Goal: Task Accomplishment & Management: Use online tool/utility

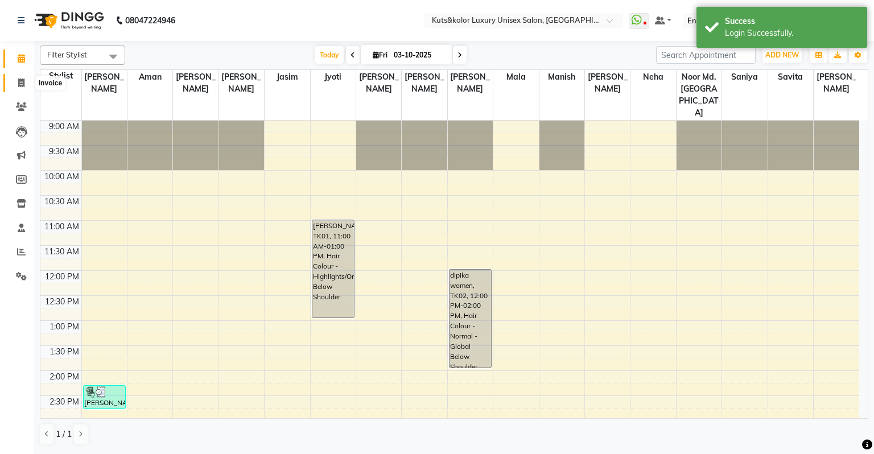
click at [22, 81] on icon at bounding box center [21, 83] width 6 height 9
select select "4172"
select select "service"
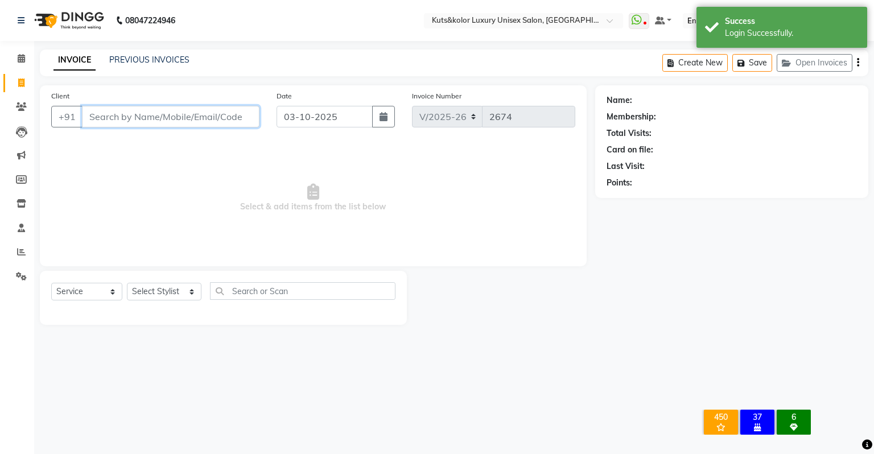
click at [134, 126] on input "Client" at bounding box center [171, 117] width 178 height 22
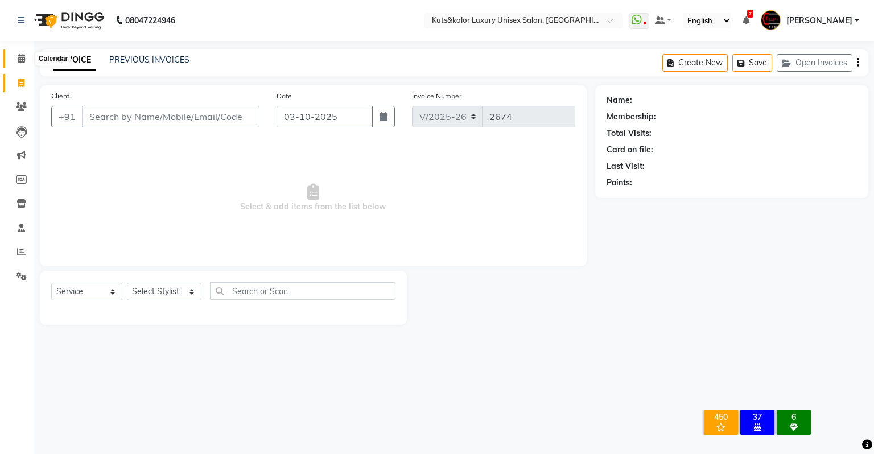
click at [26, 59] on span at bounding box center [21, 58] width 20 height 13
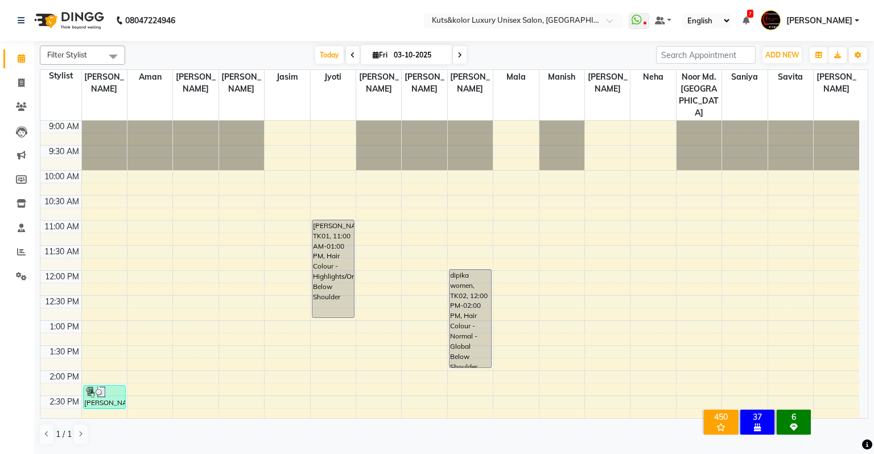
click at [24, 92] on li "Invoice" at bounding box center [17, 83] width 34 height 24
click at [13, 83] on span at bounding box center [21, 83] width 20 height 13
select select "service"
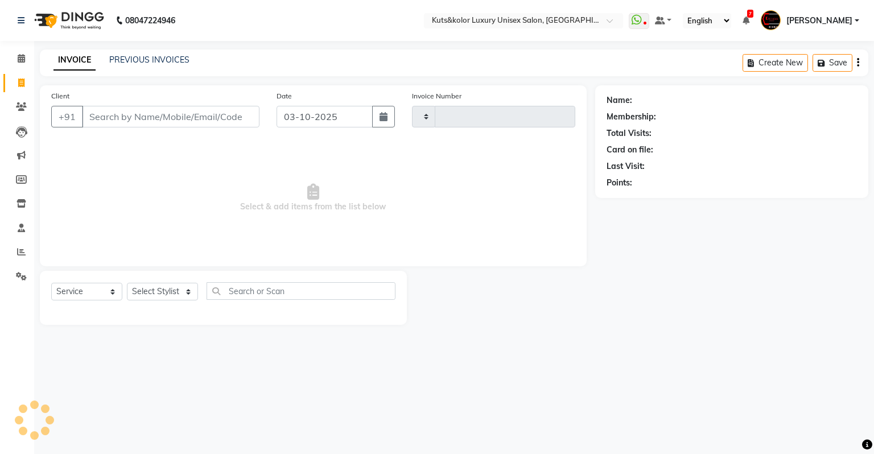
type input "2674"
select select "4172"
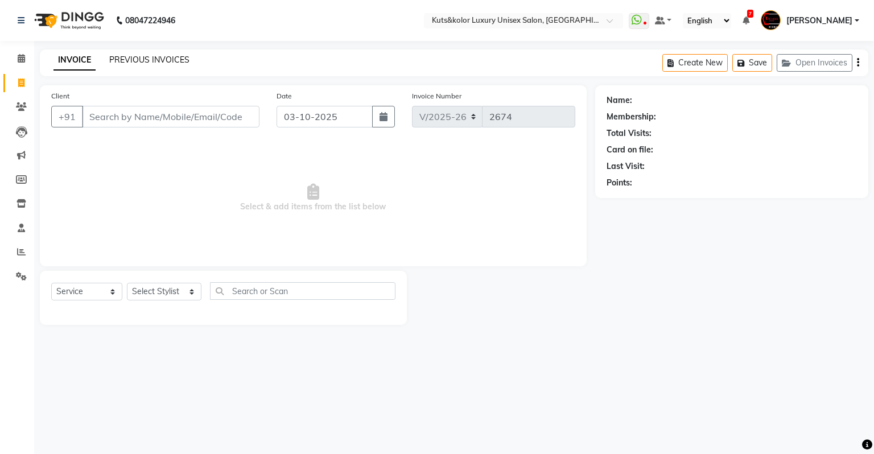
click at [155, 63] on link "PREVIOUS INVOICES" at bounding box center [149, 60] width 80 height 10
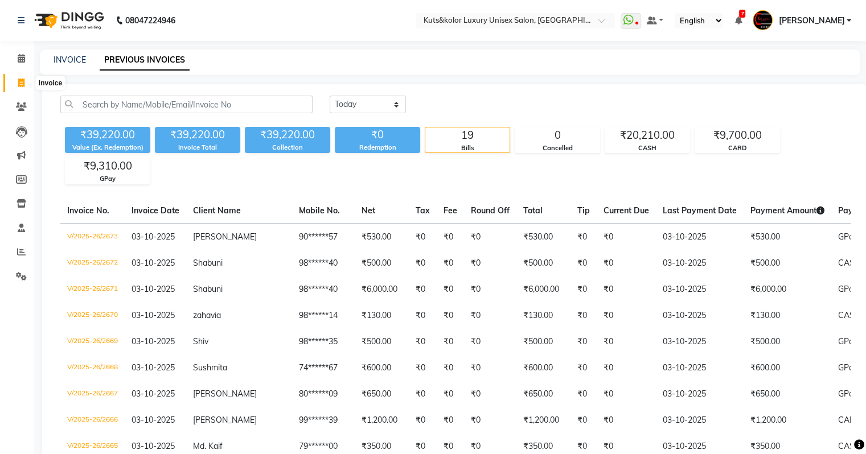
click at [18, 83] on icon at bounding box center [21, 83] width 6 height 9
select select "service"
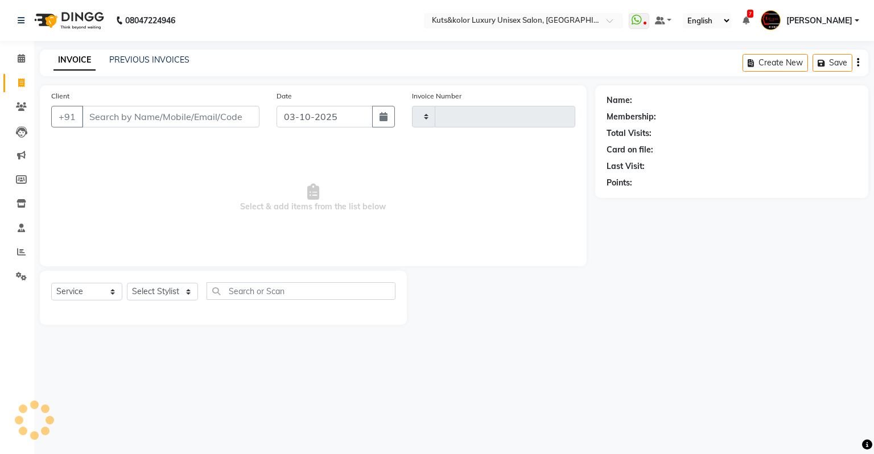
type input "2674"
select select "4172"
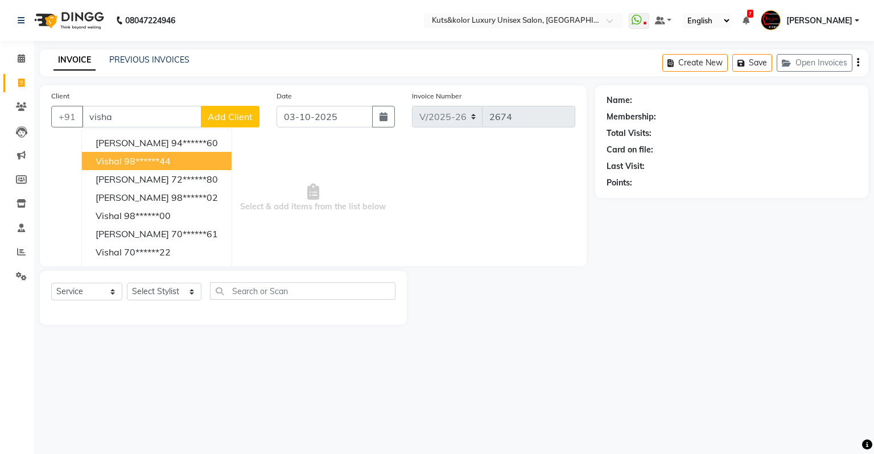
click at [113, 168] on button "vishal 98******44" at bounding box center [157, 161] width 150 height 18
type input "98******44"
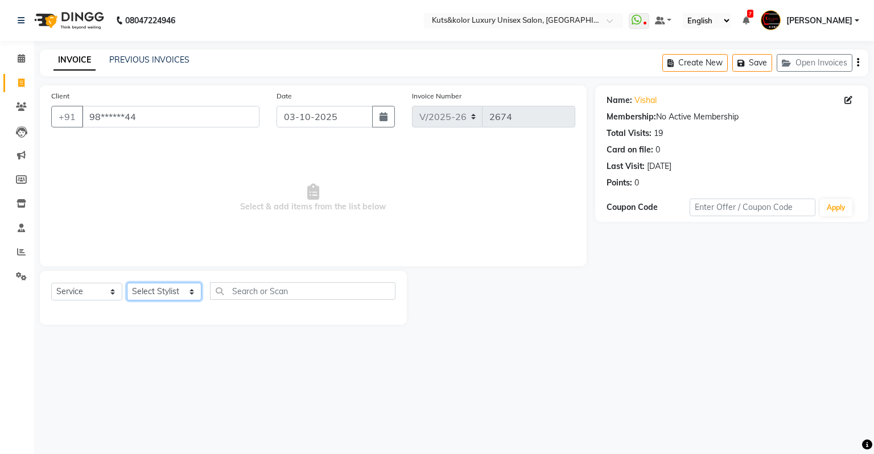
click at [157, 287] on select "Select Stylist [PERSON_NAME] [PERSON_NAME] [PERSON_NAME] [PERSON_NAME] [PERSON_…" at bounding box center [164, 292] width 75 height 18
select select "22556"
click at [127, 283] on select "Select Stylist [PERSON_NAME] [PERSON_NAME] [PERSON_NAME] [PERSON_NAME] [PERSON_…" at bounding box center [164, 292] width 75 height 18
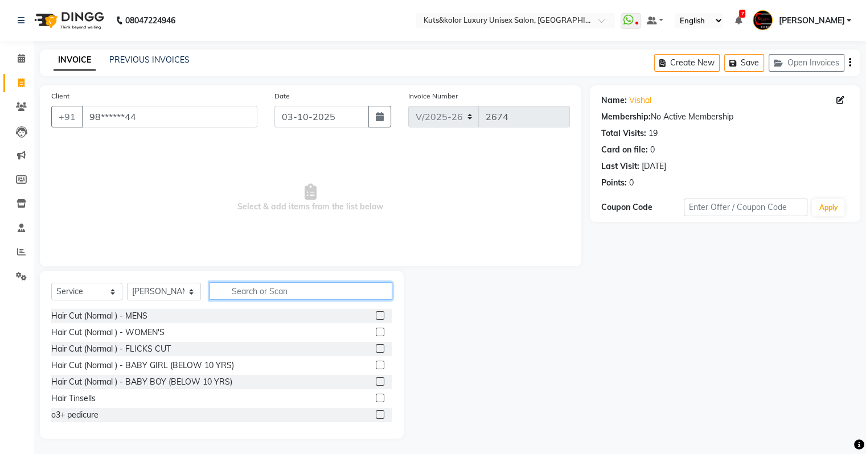
click at [230, 285] on input "text" at bounding box center [300, 291] width 183 height 18
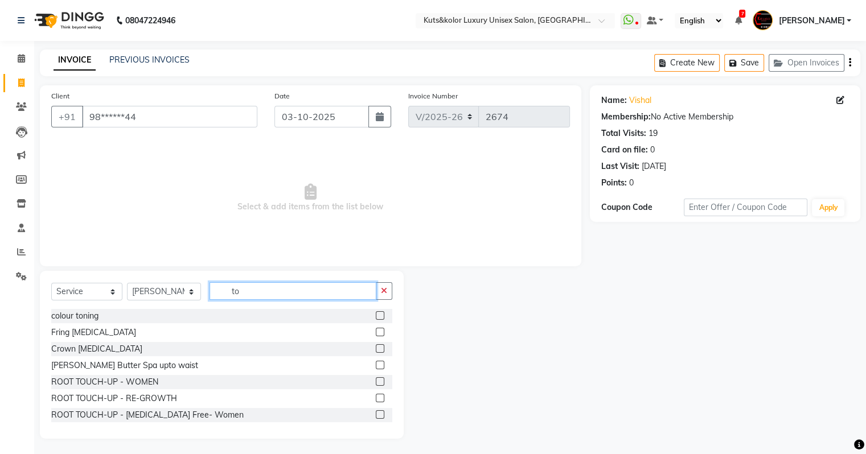
type input "to"
click at [376, 381] on div at bounding box center [384, 382] width 17 height 14
click at [376, 382] on label at bounding box center [380, 381] width 9 height 9
click at [376, 382] on input "checkbox" at bounding box center [379, 381] width 7 height 7
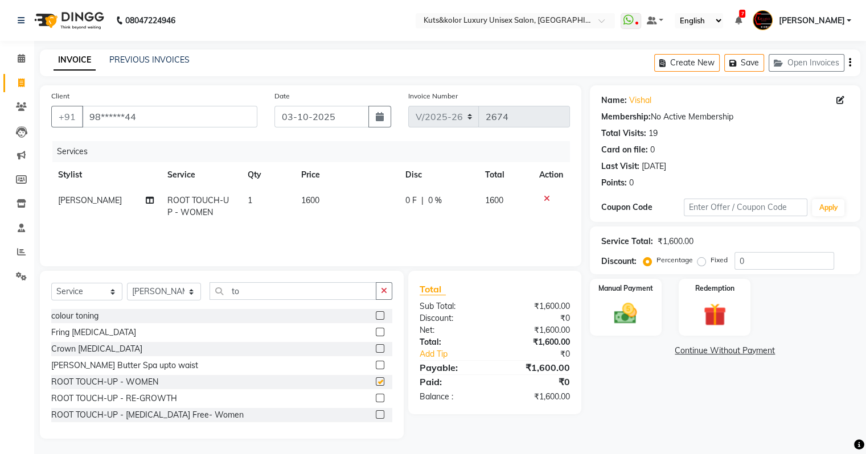
checkbox input "false"
click at [339, 194] on td "1600" at bounding box center [346, 207] width 104 height 38
select select "22556"
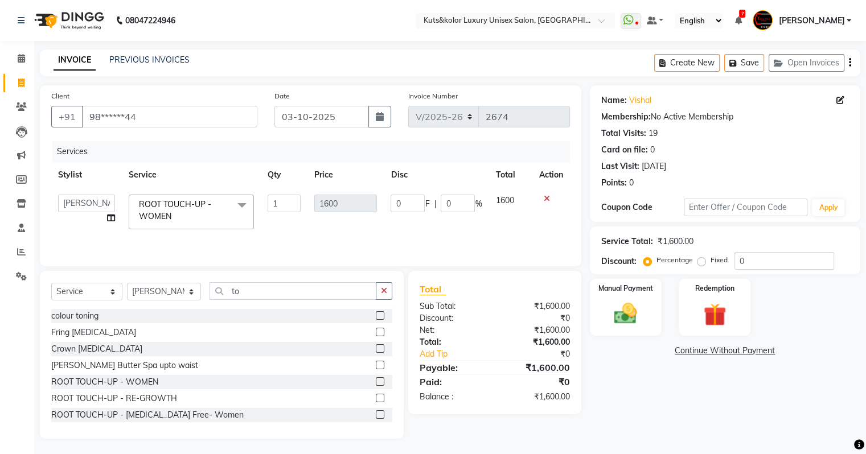
click at [408, 203] on tr "[PERSON_NAME] [PERSON_NAME] [PERSON_NAME] [PERSON_NAME] Jyoti [PERSON_NAME] [PE…" at bounding box center [310, 212] width 519 height 48
click at [408, 203] on input "0" at bounding box center [407, 204] width 34 height 18
type input "350"
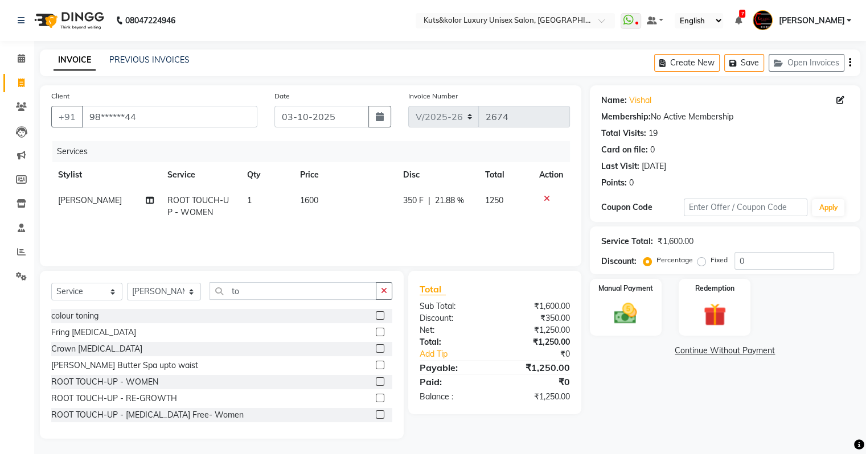
click at [393, 234] on div "Services Stylist Service Qty Price Disc Total Action [PERSON_NAME] TOUCH-UP - W…" at bounding box center [310, 198] width 519 height 114
click at [622, 308] on img at bounding box center [625, 314] width 38 height 27
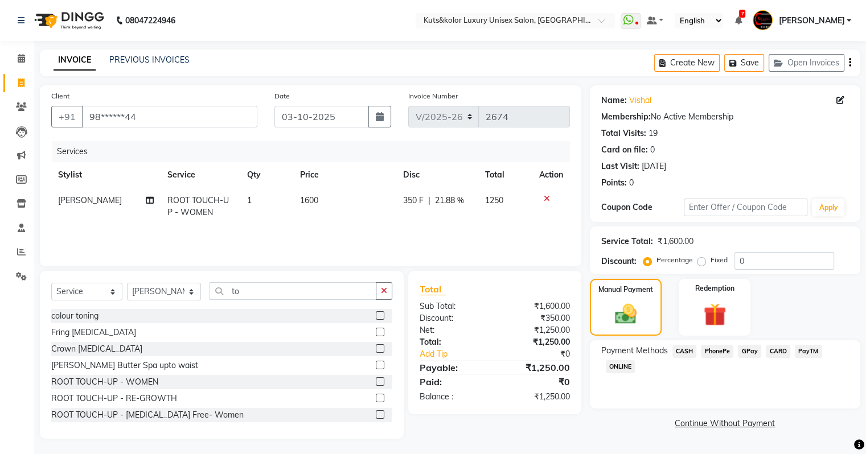
click at [686, 347] on span "CASH" at bounding box center [684, 351] width 24 height 13
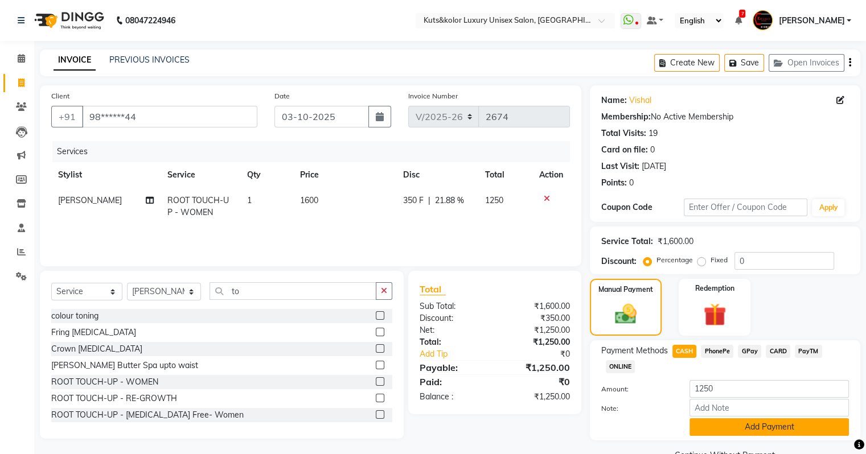
click at [797, 434] on button "Add Payment" at bounding box center [768, 427] width 159 height 18
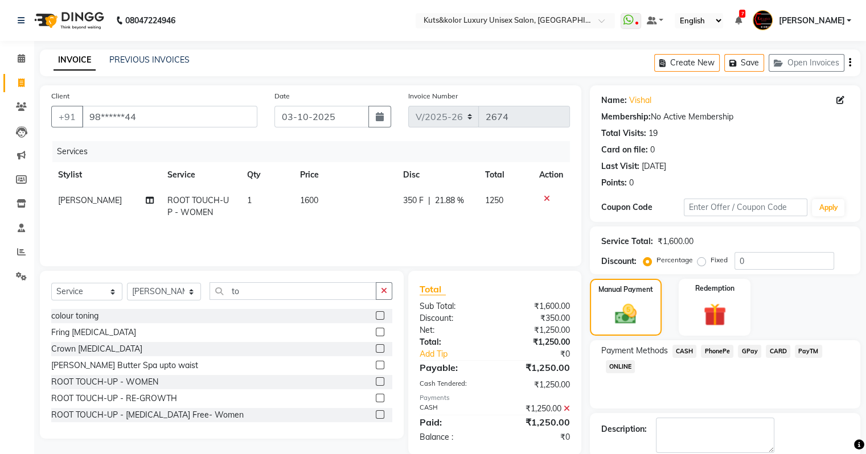
scroll to position [58, 0]
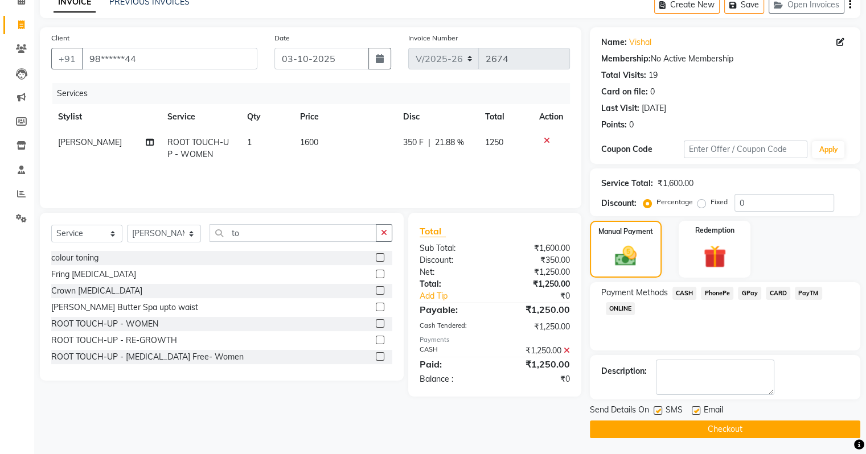
click at [654, 409] on label at bounding box center [657, 410] width 9 height 9
click at [654, 409] on input "checkbox" at bounding box center [656, 411] width 7 height 7
checkbox input "false"
click at [655, 421] on button "Checkout" at bounding box center [725, 430] width 270 height 18
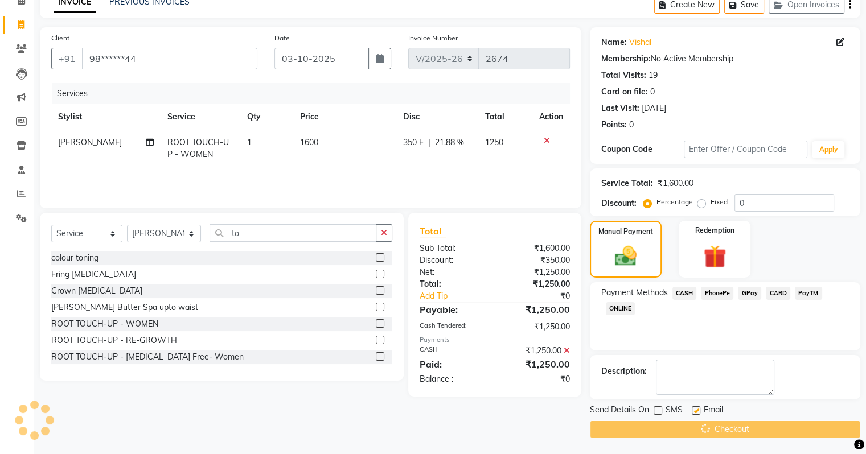
drag, startPoint x: 655, startPoint y: 420, endPoint x: 658, endPoint y: 432, distance: 12.3
click at [658, 432] on div "Checkout" at bounding box center [725, 430] width 270 height 18
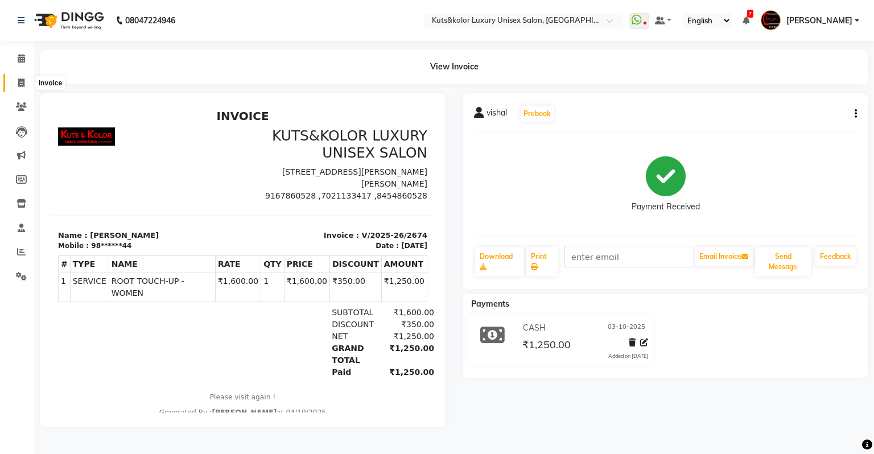
click at [23, 81] on icon at bounding box center [21, 83] width 6 height 9
select select "service"
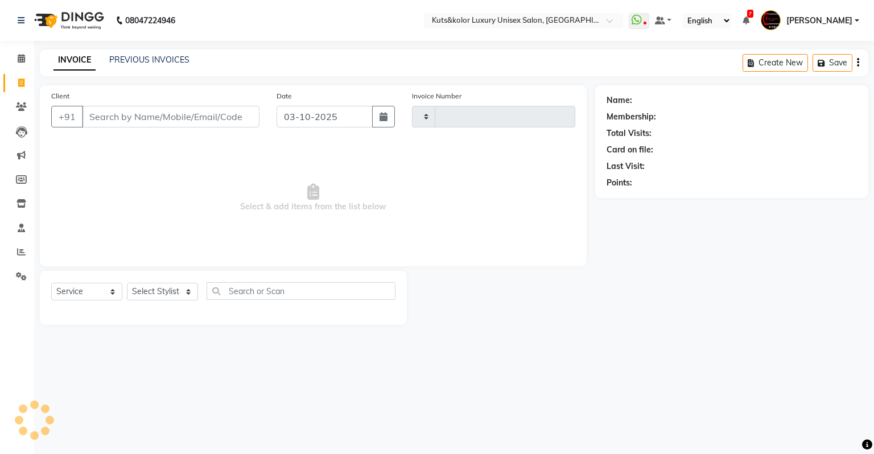
type input "2675"
select select "4172"
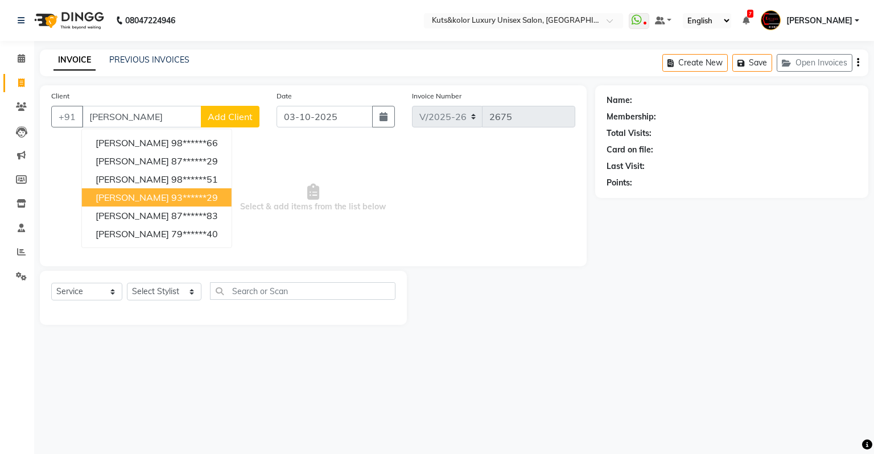
click at [121, 192] on span "[PERSON_NAME]" at bounding box center [132, 197] width 73 height 11
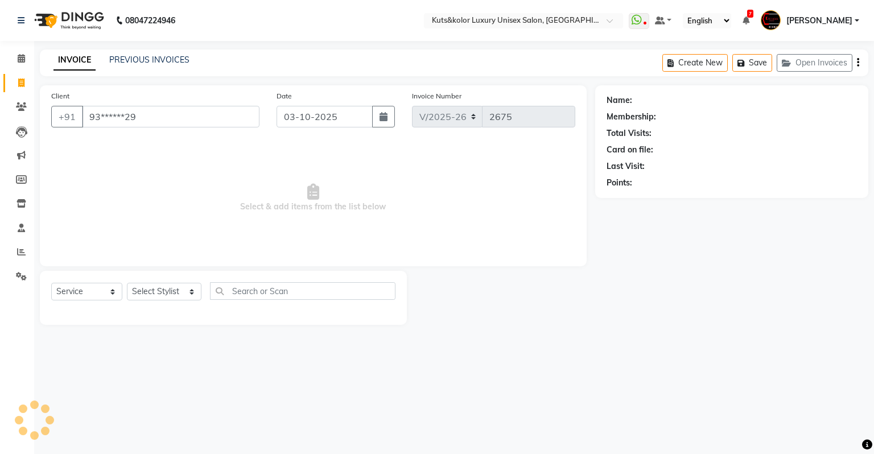
type input "93******29"
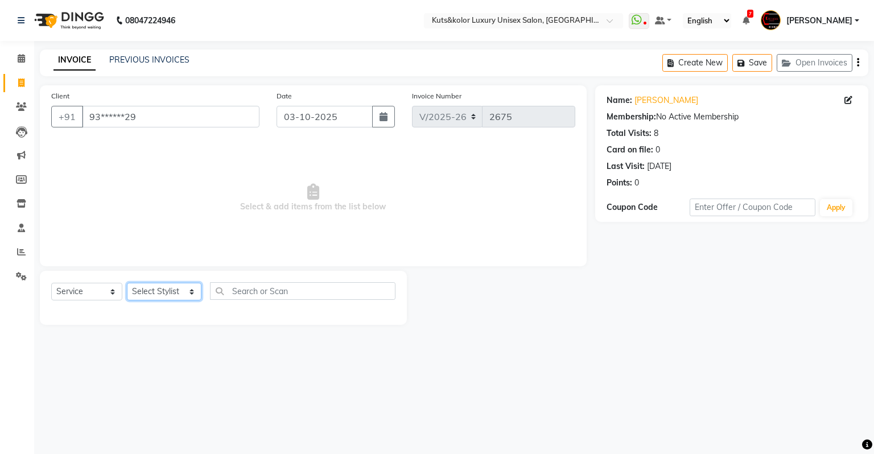
click at [142, 299] on select "Select Stylist [PERSON_NAME] [PERSON_NAME] [PERSON_NAME] [PERSON_NAME] [PERSON_…" at bounding box center [164, 292] width 75 height 18
select select "37169"
click at [127, 283] on select "Select Stylist [PERSON_NAME] [PERSON_NAME] [PERSON_NAME] [PERSON_NAME] [PERSON_…" at bounding box center [164, 292] width 75 height 18
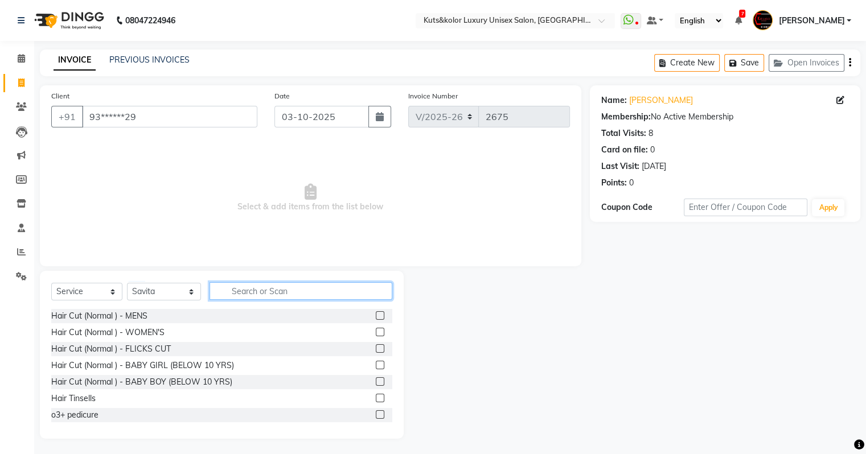
click at [258, 299] on input "text" at bounding box center [300, 291] width 183 height 18
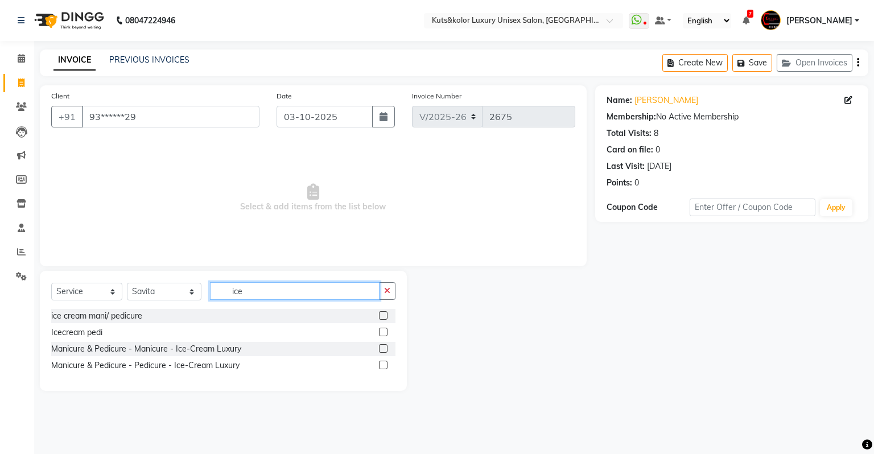
type input "ice"
click at [381, 345] on label at bounding box center [383, 348] width 9 height 9
click at [381, 345] on input "checkbox" at bounding box center [382, 348] width 7 height 7
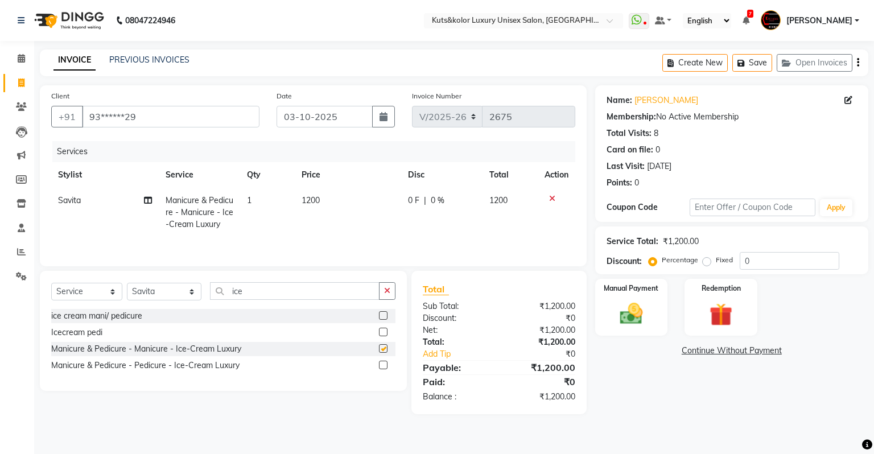
checkbox input "false"
click at [386, 315] on label at bounding box center [383, 315] width 9 height 9
click at [386, 315] on input "checkbox" at bounding box center [382, 315] width 7 height 7
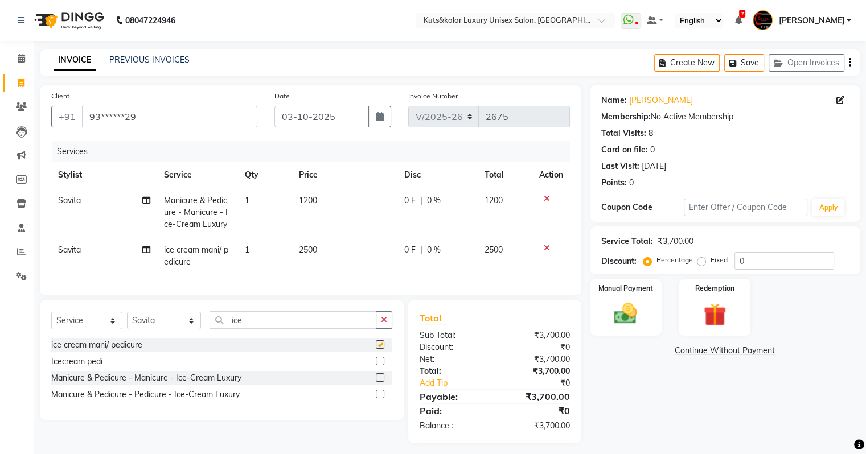
checkbox input "false"
click at [545, 198] on icon at bounding box center [547, 199] width 6 height 8
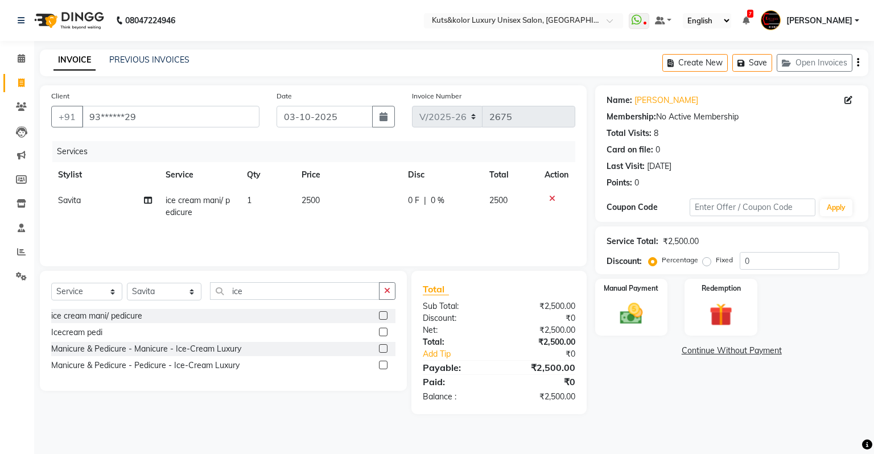
click at [320, 201] on td "2500" at bounding box center [348, 207] width 107 height 38
select select "37169"
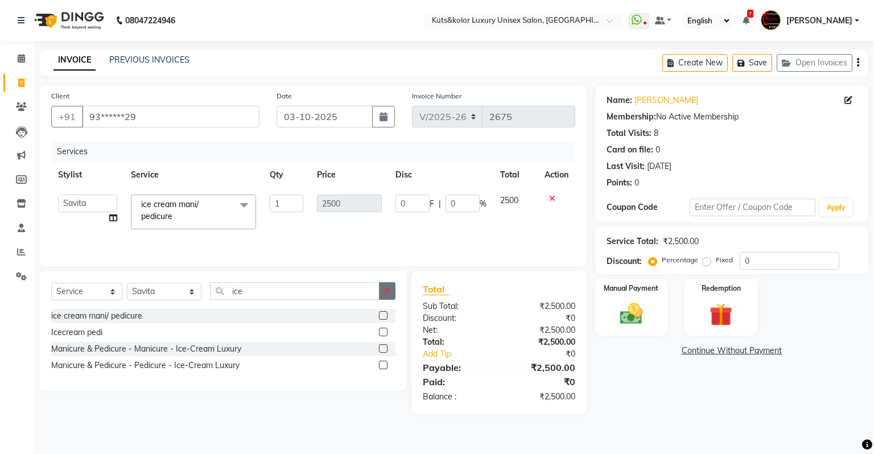
click at [386, 291] on icon "button" at bounding box center [387, 291] width 6 height 8
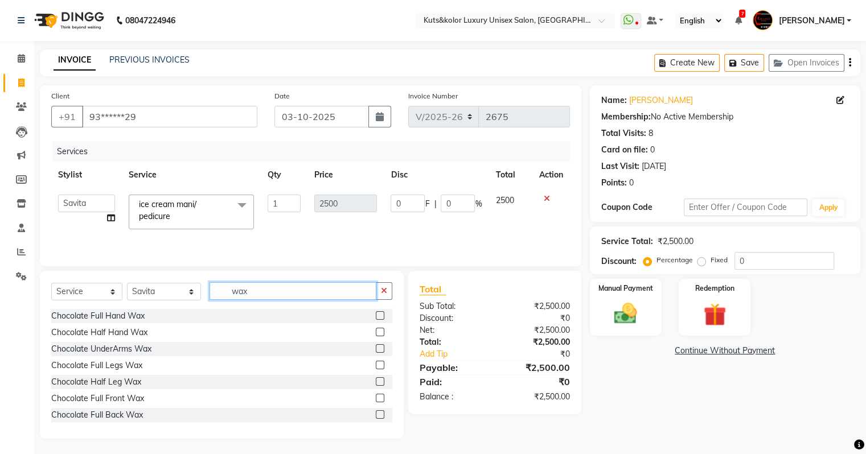
type input "wax"
click at [376, 318] on label at bounding box center [380, 315] width 9 height 9
click at [376, 318] on input "checkbox" at bounding box center [379, 315] width 7 height 7
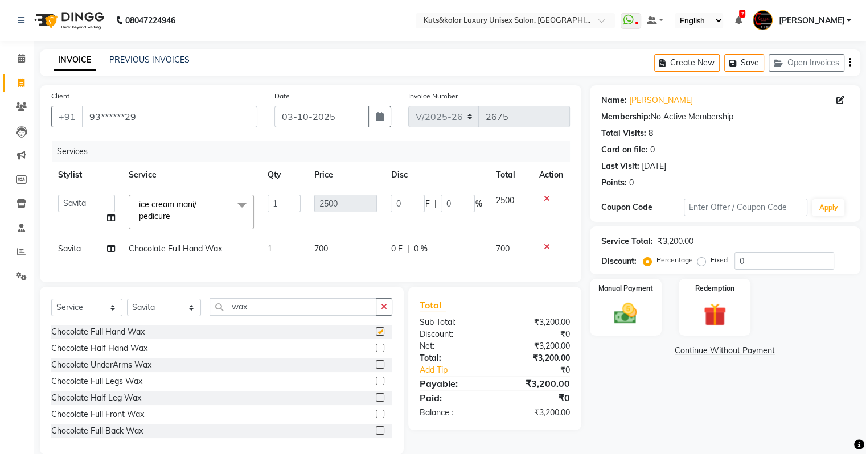
checkbox input "false"
click at [415, 260] on td "0 F | 0 %" at bounding box center [436, 249] width 105 height 26
select select "37169"
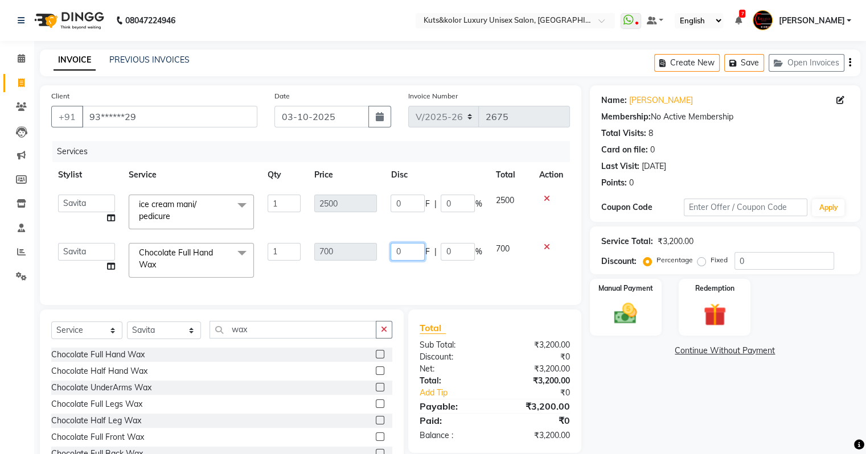
click at [417, 254] on input "0" at bounding box center [407, 252] width 34 height 18
type input "200"
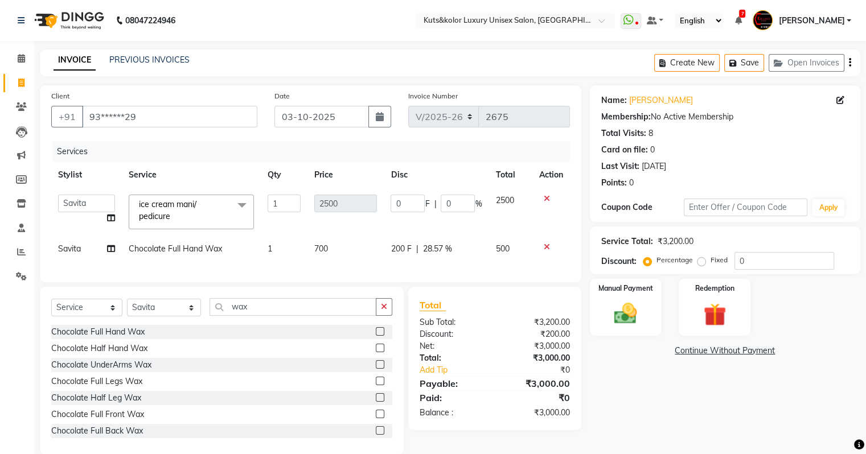
click at [401, 215] on td "0 F | 0 %" at bounding box center [436, 212] width 105 height 48
click at [599, 284] on label "Manual Payment" at bounding box center [625, 287] width 57 height 11
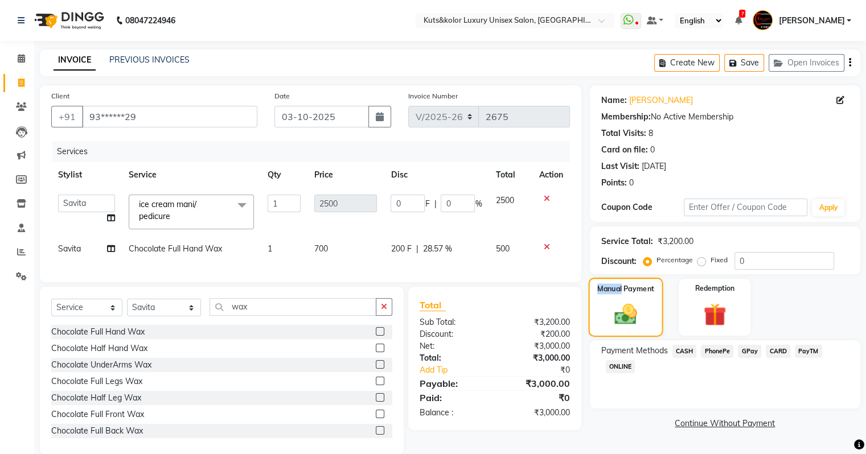
click at [599, 284] on label "Manual Payment" at bounding box center [625, 288] width 57 height 11
click at [694, 352] on span "CASH" at bounding box center [684, 351] width 24 height 13
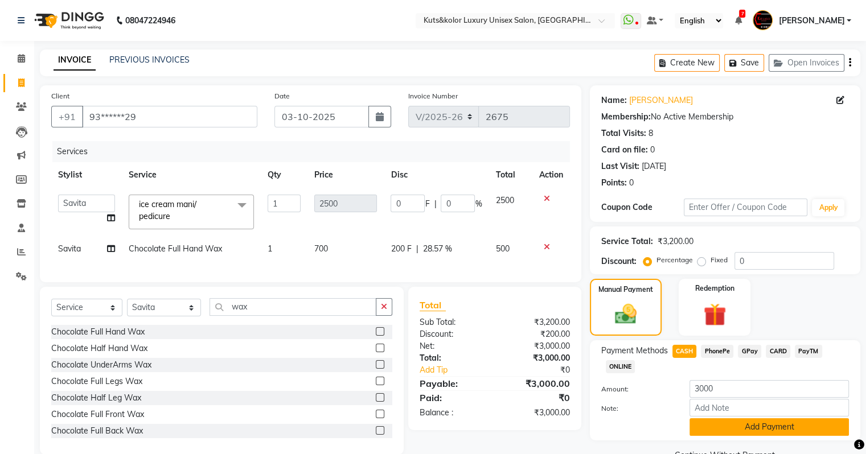
click at [742, 425] on button "Add Payment" at bounding box center [768, 427] width 159 height 18
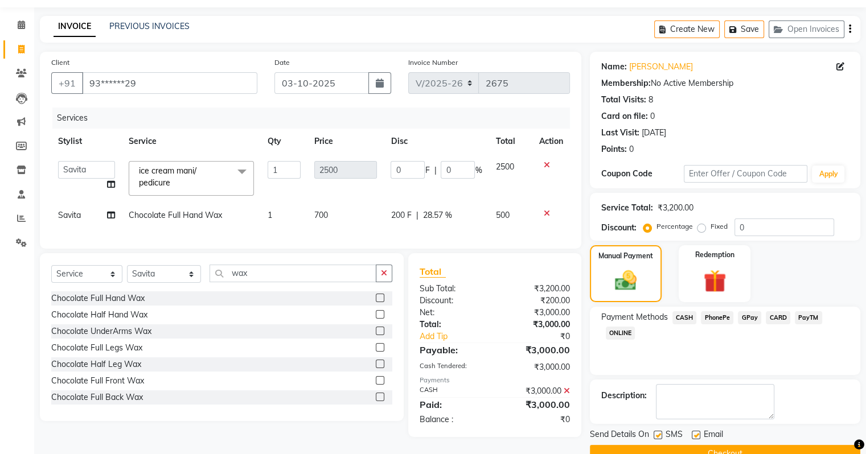
scroll to position [58, 0]
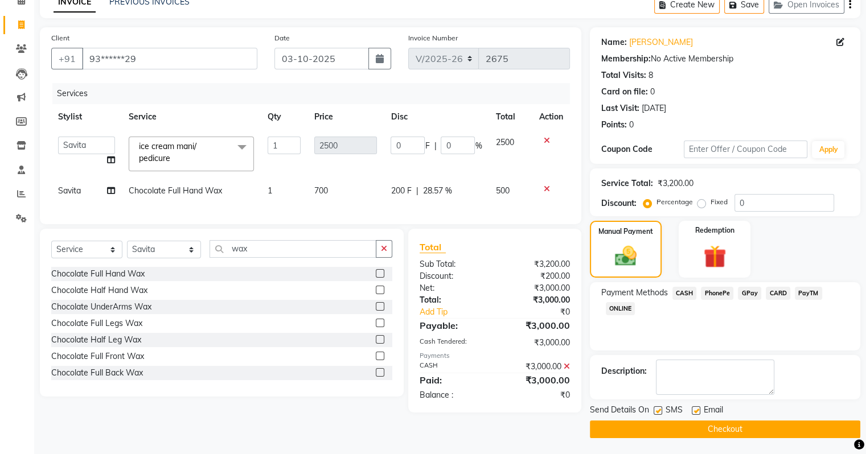
click at [655, 410] on label at bounding box center [657, 410] width 9 height 9
click at [655, 410] on input "checkbox" at bounding box center [656, 411] width 7 height 7
checkbox input "false"
click at [660, 430] on button "Checkout" at bounding box center [725, 430] width 270 height 18
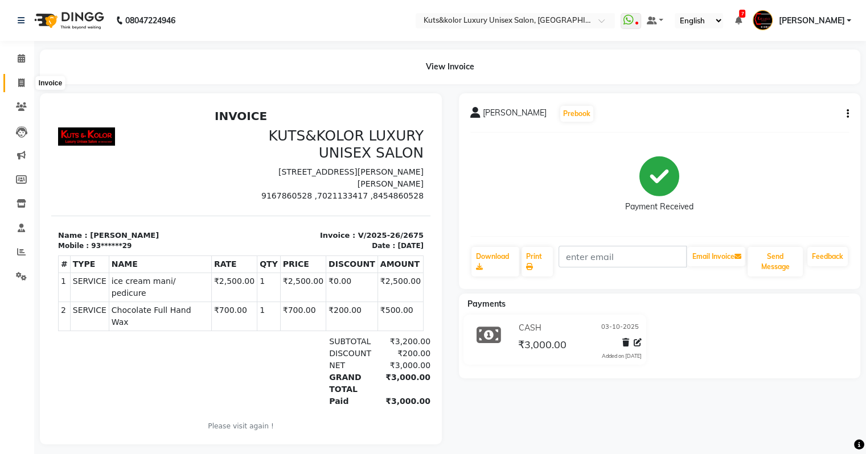
click at [14, 81] on span at bounding box center [21, 83] width 20 height 13
select select "service"
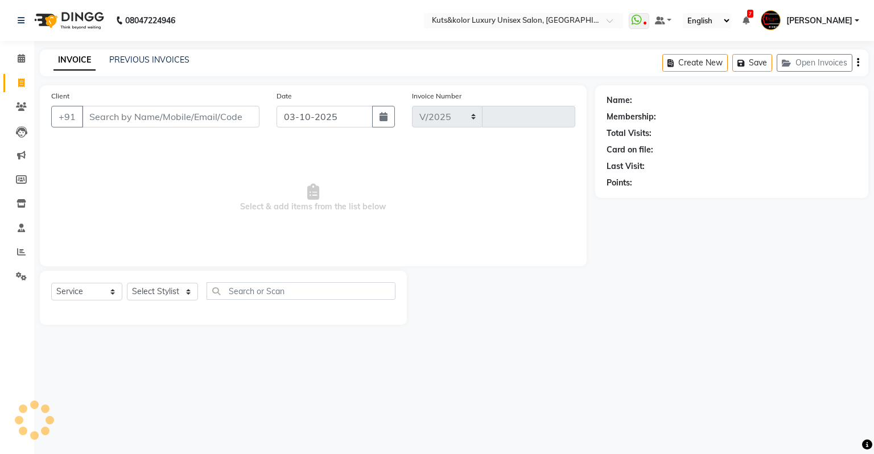
select select "4172"
type input "2676"
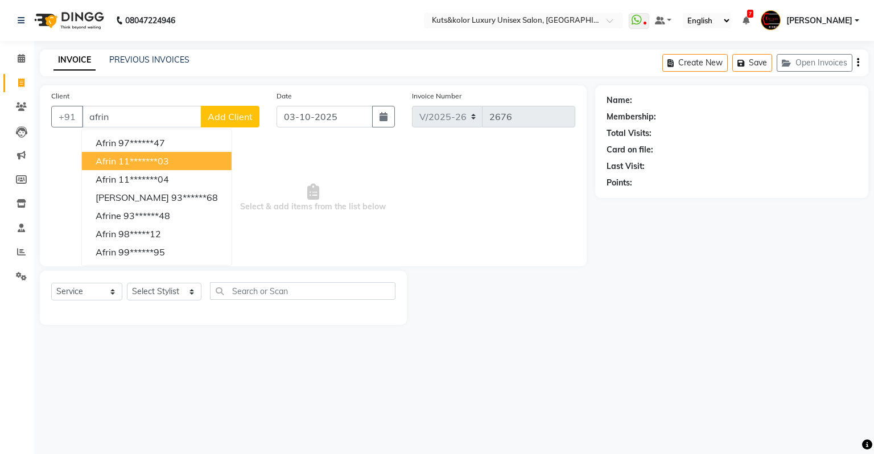
click at [150, 167] on button "Afrin 11*******03" at bounding box center [157, 161] width 150 height 18
type input "11*******03"
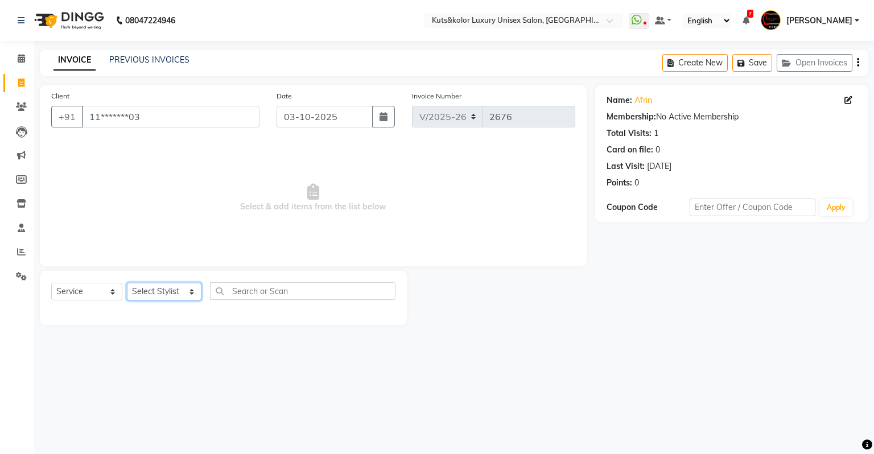
click at [153, 288] on select "Select Stylist [PERSON_NAME] [PERSON_NAME] [PERSON_NAME] [PERSON_NAME] [PERSON_…" at bounding box center [164, 292] width 75 height 18
select select "22558"
click at [127, 283] on select "Select Stylist [PERSON_NAME] [PERSON_NAME] [PERSON_NAME] [PERSON_NAME] [PERSON_…" at bounding box center [164, 292] width 75 height 18
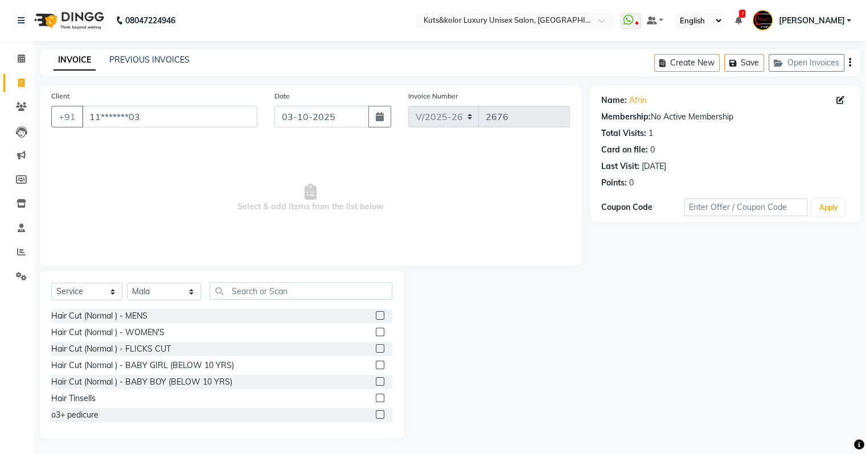
drag, startPoint x: 269, startPoint y: 279, endPoint x: 250, endPoint y: 289, distance: 20.6
click at [250, 289] on div "Select Service Product Membership Package Voucher Prepaid Gift Card Select Styl…" at bounding box center [222, 355] width 364 height 168
click at [250, 289] on input "text" at bounding box center [300, 291] width 183 height 18
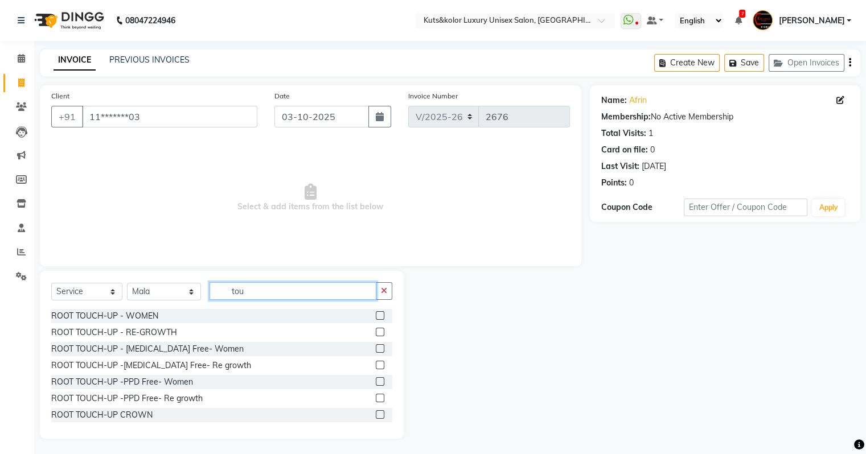
type input "tou"
click at [376, 368] on label at bounding box center [380, 365] width 9 height 9
click at [376, 368] on input "checkbox" at bounding box center [379, 365] width 7 height 7
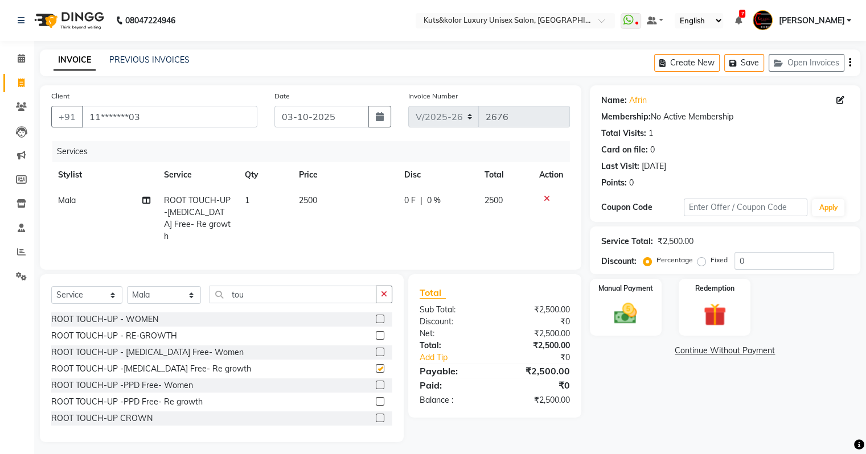
checkbox input "false"
click at [621, 301] on img at bounding box center [625, 314] width 38 height 27
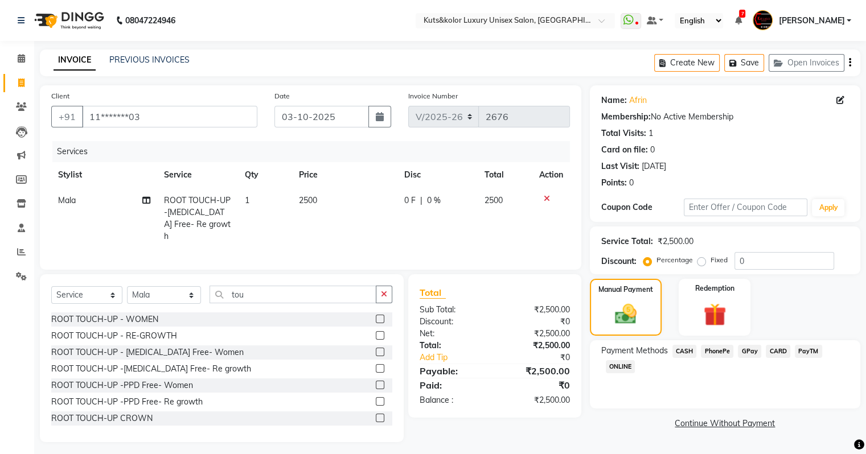
click at [744, 352] on span "GPay" at bounding box center [749, 351] width 23 height 13
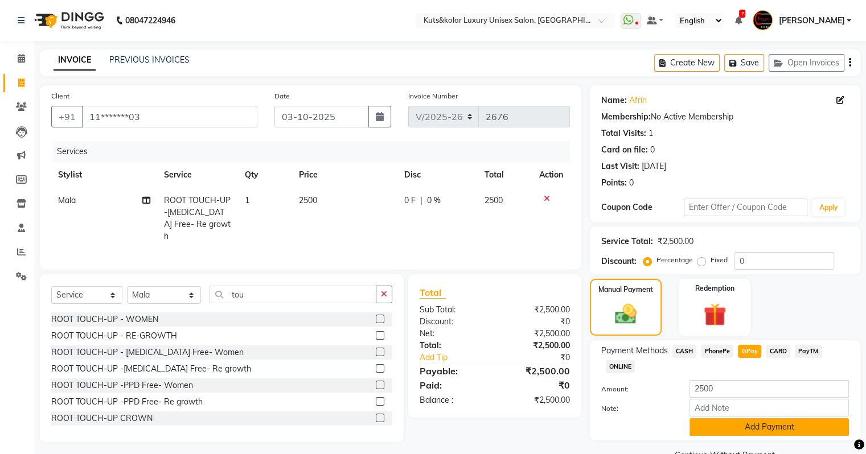
click at [715, 431] on button "Add Payment" at bounding box center [768, 427] width 159 height 18
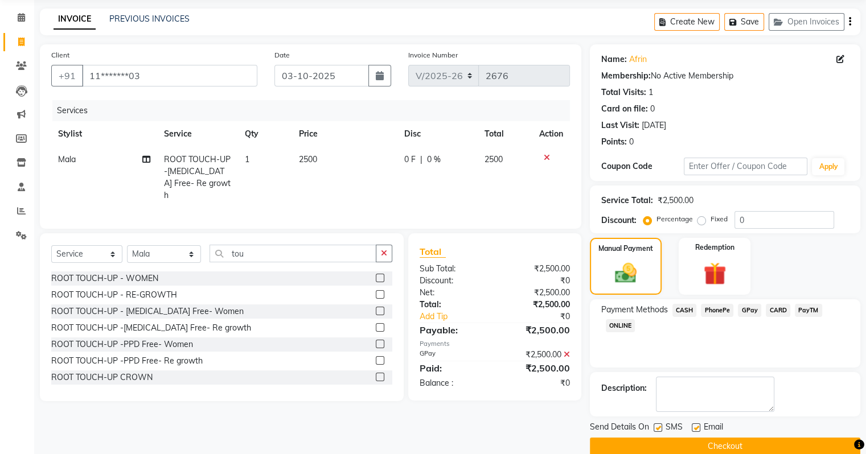
scroll to position [58, 0]
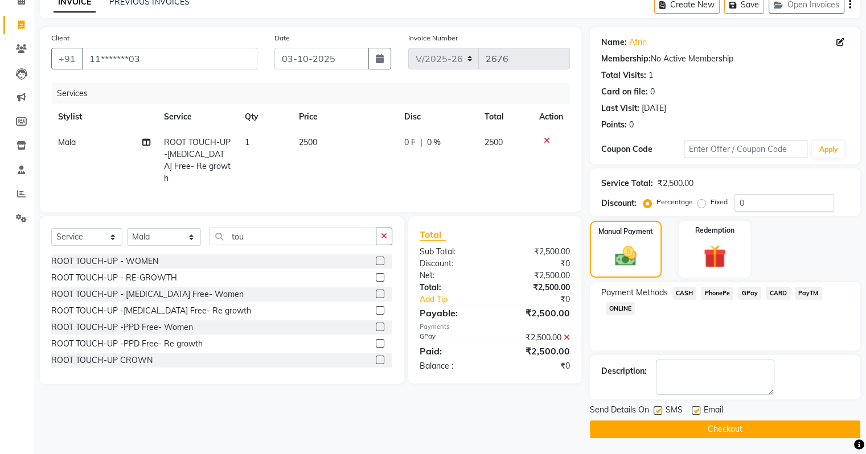
click at [660, 406] on label at bounding box center [657, 410] width 9 height 9
click at [660, 408] on input "checkbox" at bounding box center [656, 411] width 7 height 7
checkbox input "false"
click at [658, 431] on button "Checkout" at bounding box center [725, 430] width 270 height 18
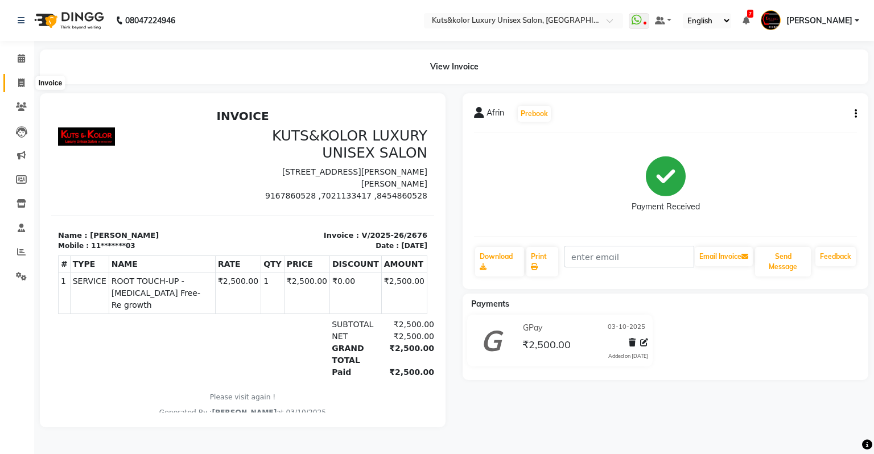
click at [19, 83] on icon at bounding box center [21, 83] width 6 height 9
select select "4172"
select select "service"
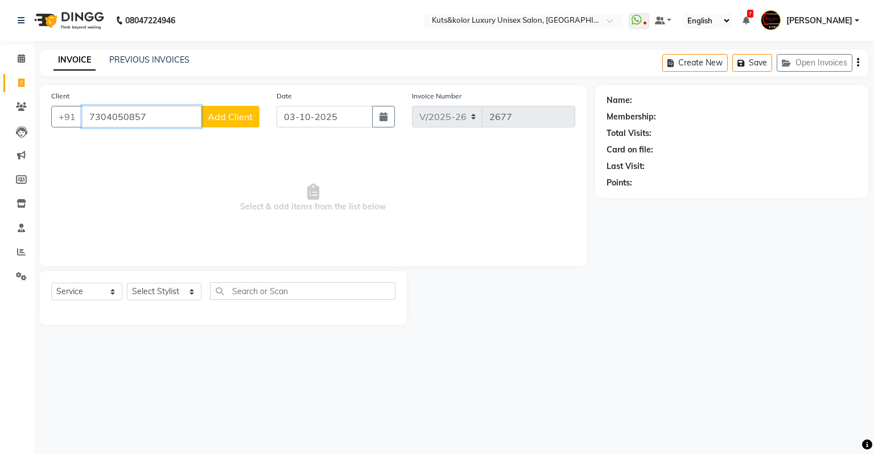
type input "7304050857"
click at [232, 120] on span "Add Client" at bounding box center [230, 116] width 45 height 11
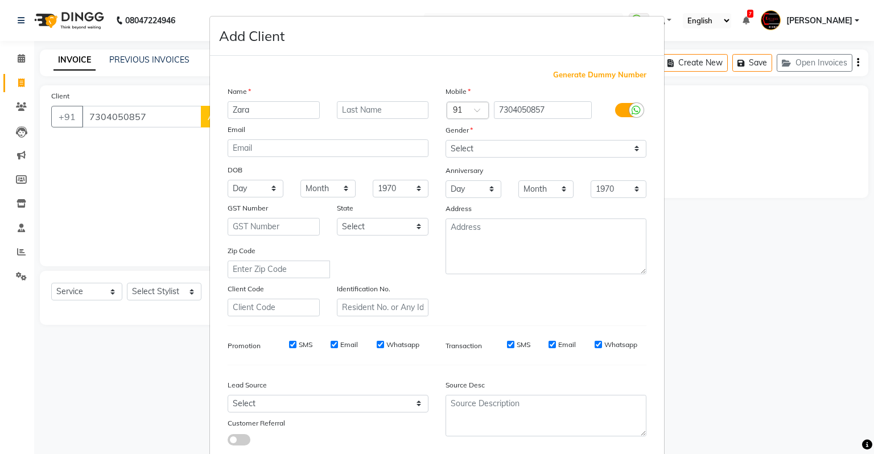
type input "Zara"
click at [468, 151] on select "Select [DEMOGRAPHIC_DATA] [DEMOGRAPHIC_DATA] Other Prefer Not To Say" at bounding box center [546, 149] width 201 height 18
select select "[DEMOGRAPHIC_DATA]"
click at [446, 141] on select "Select [DEMOGRAPHIC_DATA] [DEMOGRAPHIC_DATA] Other Prefer Not To Say" at bounding box center [546, 149] width 201 height 18
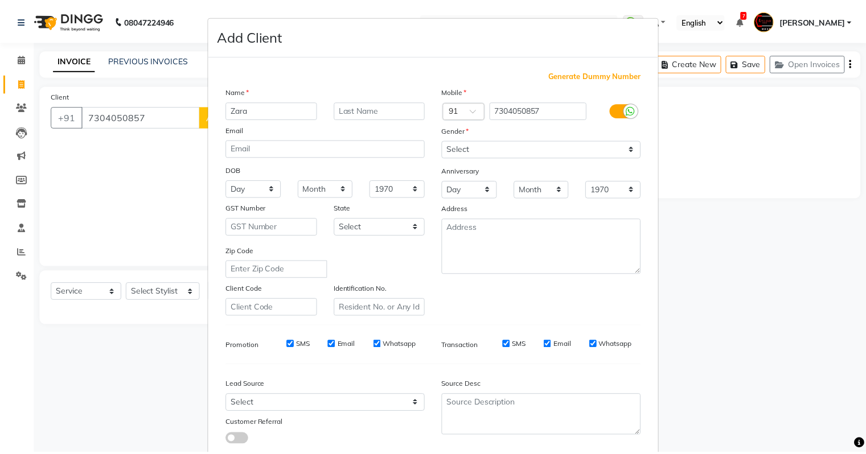
scroll to position [76, 0]
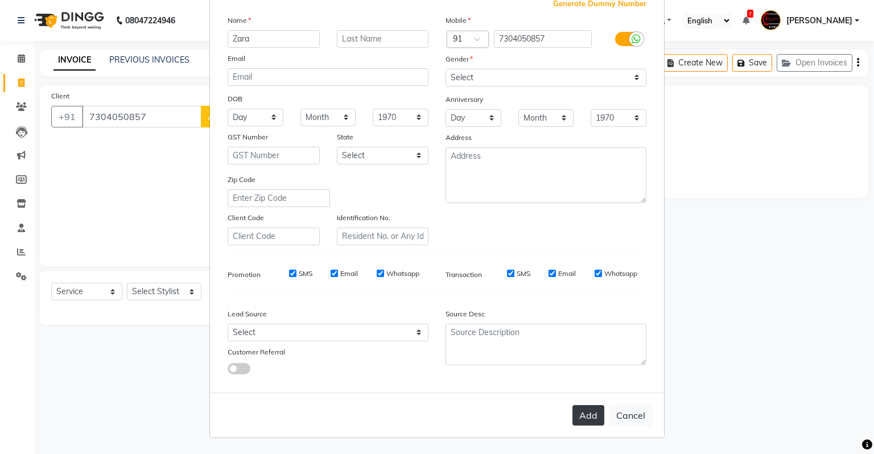
click at [590, 418] on button "Add" at bounding box center [589, 415] width 32 height 20
type input "73******57"
select select
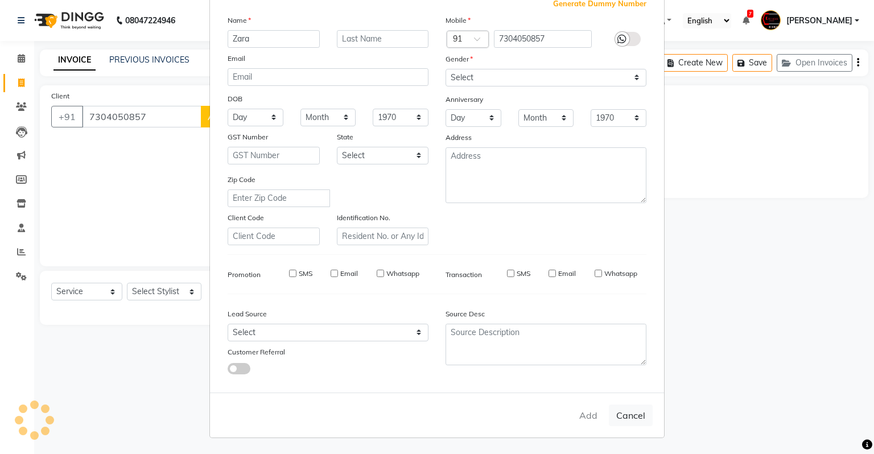
select select
checkbox input "false"
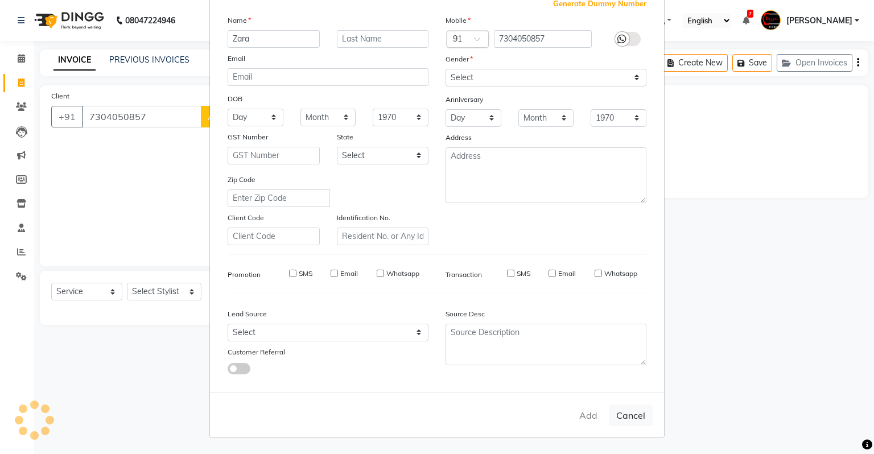
checkbox input "false"
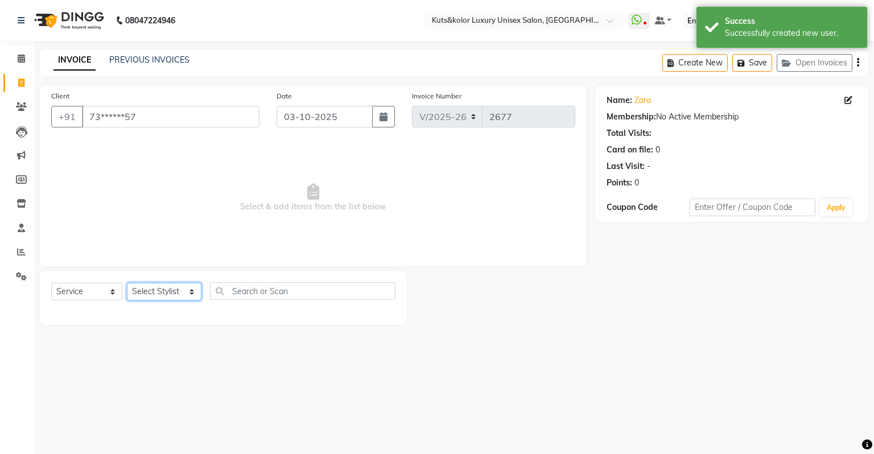
click at [162, 289] on select "Select Stylist [PERSON_NAME] [PERSON_NAME] [PERSON_NAME] [PERSON_NAME] [PERSON_…" at bounding box center [164, 292] width 75 height 18
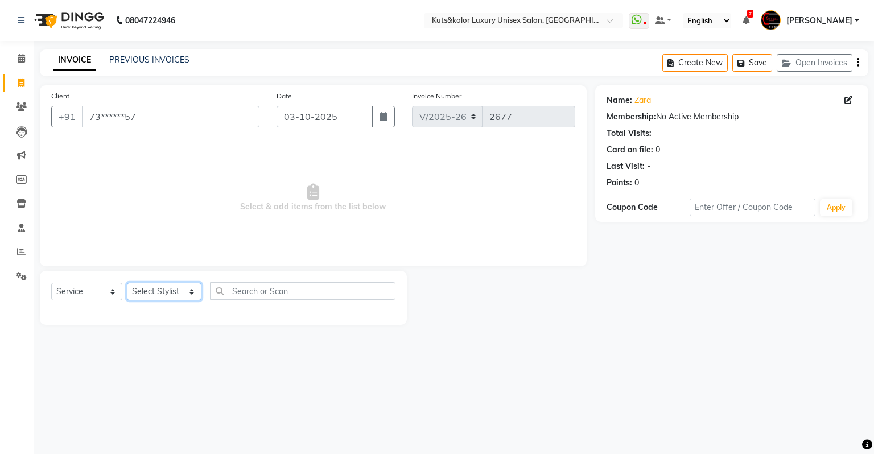
select select "37169"
click at [127, 283] on select "Select Stylist [PERSON_NAME] [PERSON_NAME] [PERSON_NAME] [PERSON_NAME] [PERSON_…" at bounding box center [164, 292] width 75 height 18
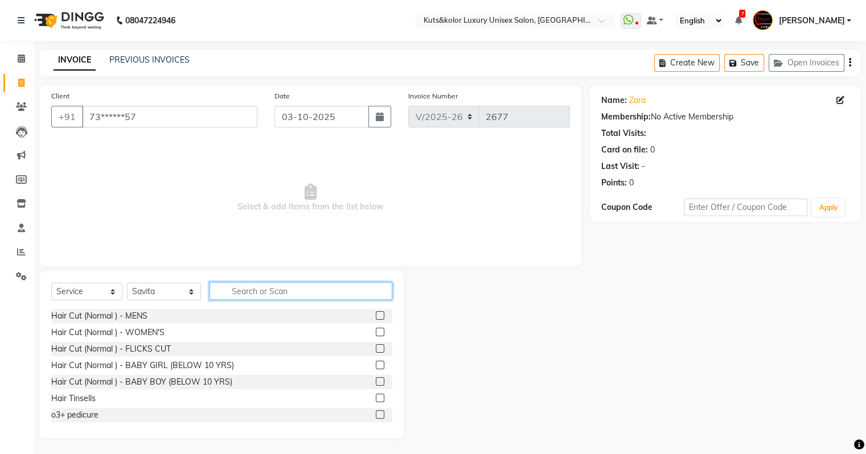
click at [228, 290] on input "text" at bounding box center [300, 291] width 183 height 18
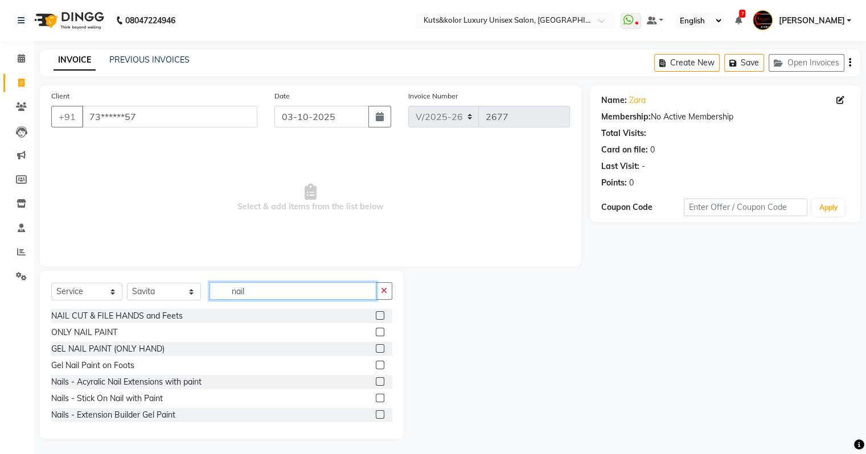
type input "nail"
click at [376, 381] on label at bounding box center [380, 381] width 9 height 9
click at [376, 381] on input "checkbox" at bounding box center [379, 381] width 7 height 7
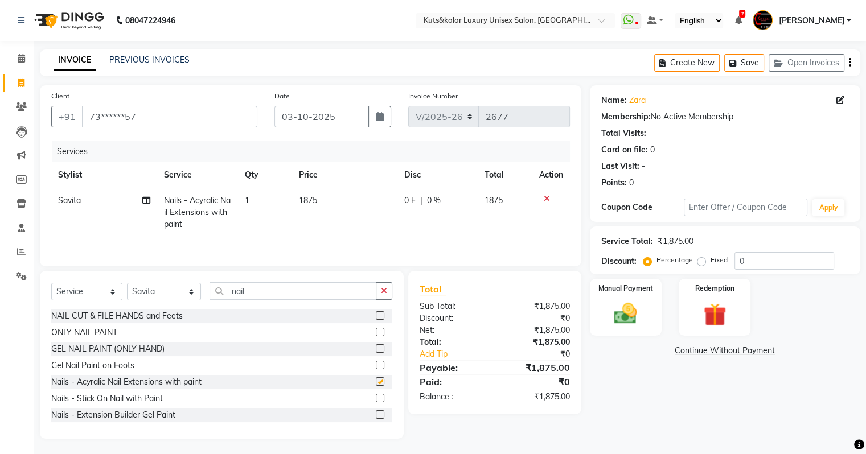
checkbox input "false"
click at [299, 203] on span "1875" at bounding box center [308, 200] width 18 height 10
select select "37169"
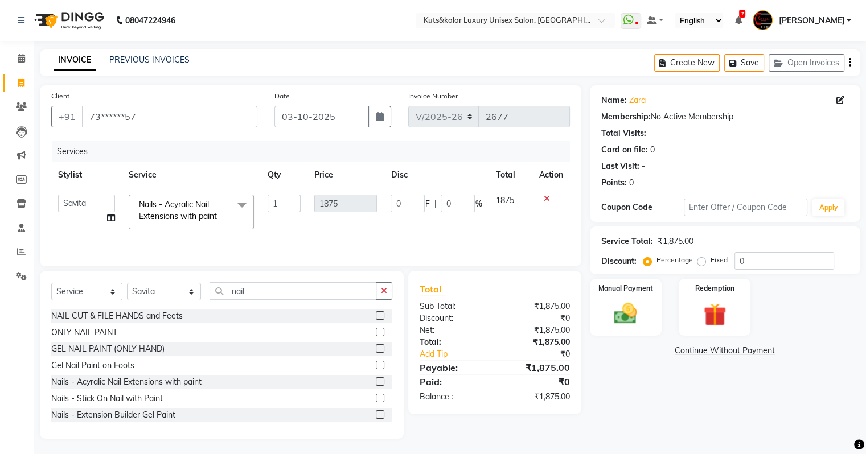
click at [376, 349] on label at bounding box center [380, 348] width 9 height 9
click at [376, 349] on input "checkbox" at bounding box center [379, 348] width 7 height 7
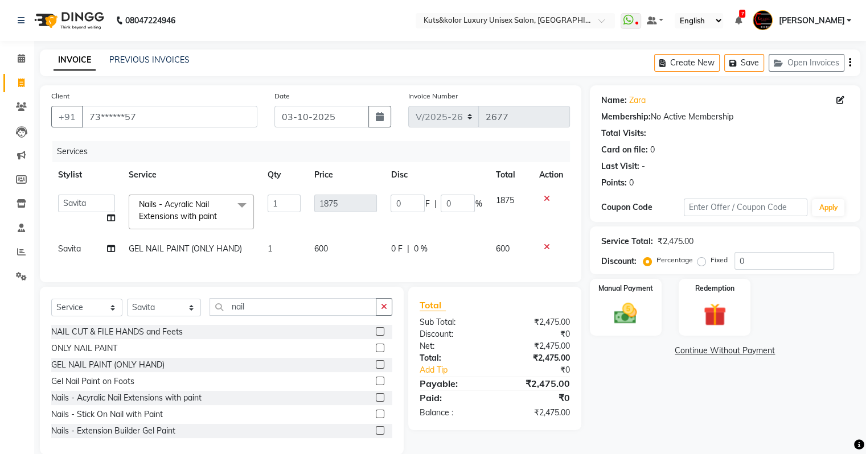
click at [376, 369] on label at bounding box center [380, 364] width 9 height 9
click at [376, 369] on input "checkbox" at bounding box center [379, 364] width 7 height 7
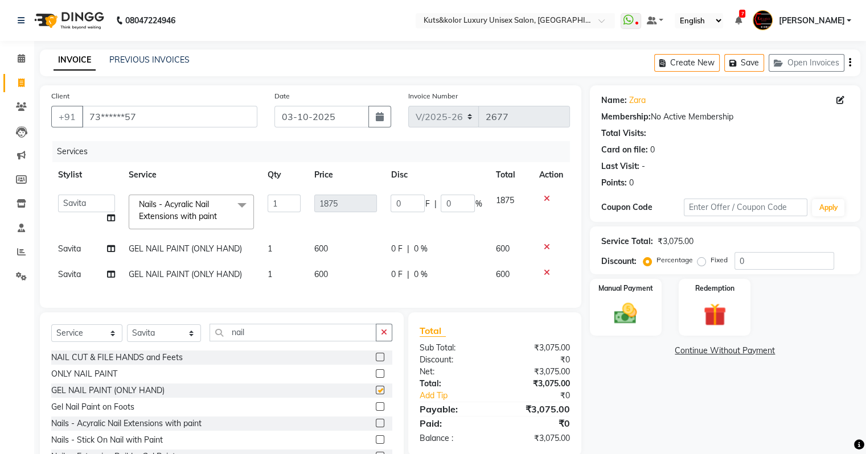
checkbox input "false"
click at [398, 248] on span "0 F" at bounding box center [395, 249] width 11 height 12
select select "37169"
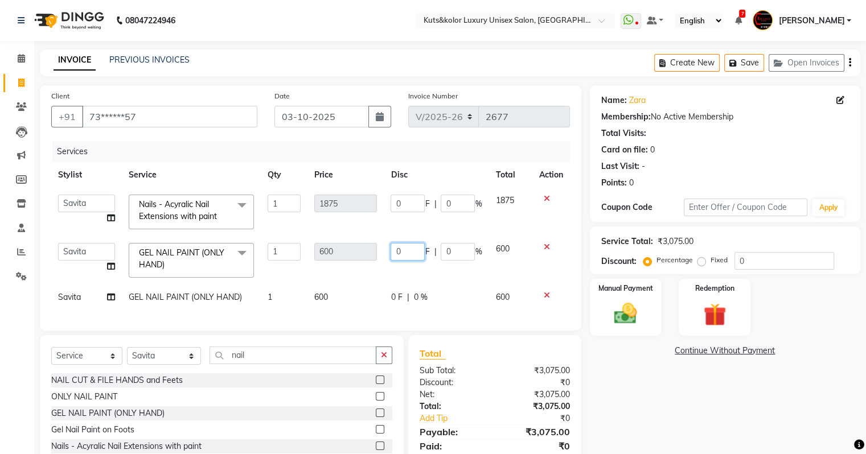
click at [410, 252] on input "0" at bounding box center [407, 252] width 34 height 18
type input "200"
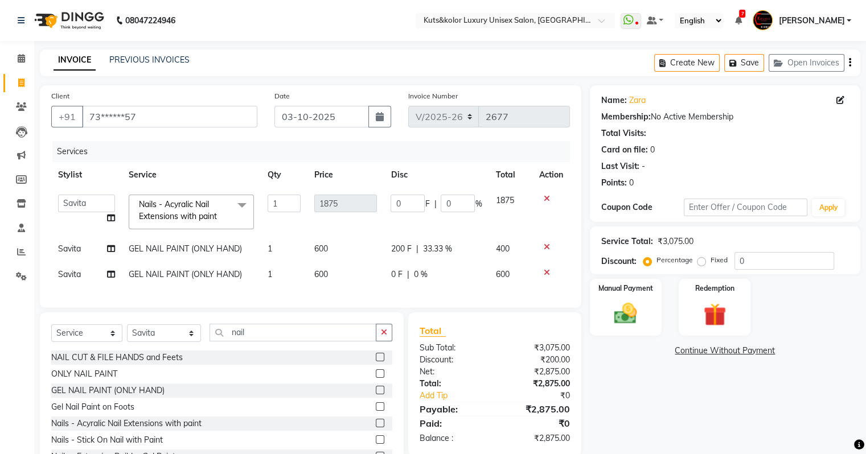
click at [379, 212] on td "1875" at bounding box center [345, 212] width 76 height 48
click at [386, 336] on icon "button" at bounding box center [384, 332] width 6 height 8
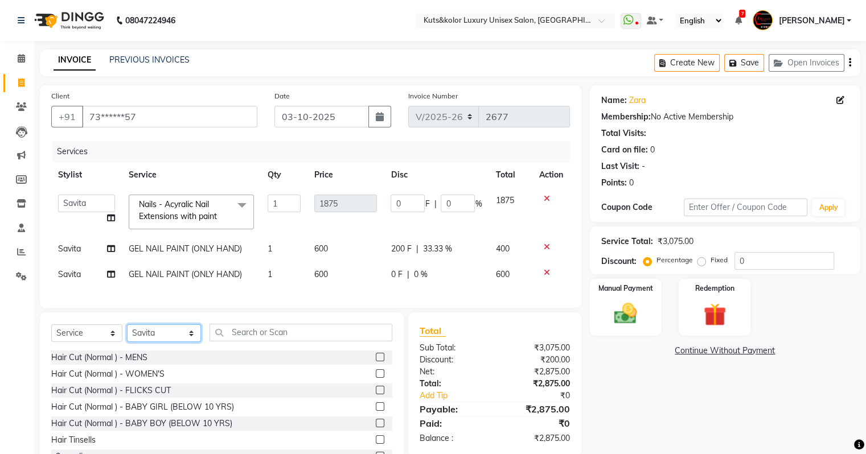
click at [166, 342] on select "Select Stylist [PERSON_NAME] [PERSON_NAME] [PERSON_NAME] [PERSON_NAME] [PERSON_…" at bounding box center [164, 333] width 74 height 18
select select "72682"
click at [127, 334] on select "Select Stylist [PERSON_NAME] [PERSON_NAME] [PERSON_NAME] [PERSON_NAME] [PERSON_…" at bounding box center [164, 333] width 74 height 18
click at [252, 337] on input "text" at bounding box center [300, 333] width 183 height 18
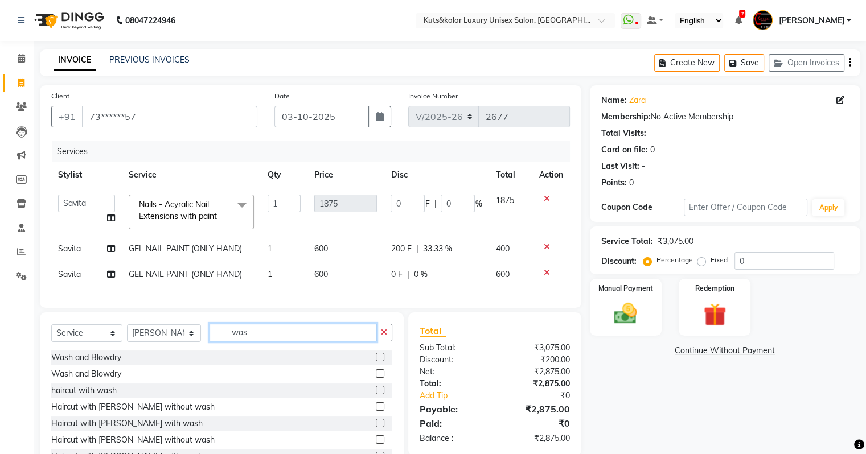
type input "was"
click at [376, 361] on label at bounding box center [380, 357] width 9 height 9
click at [376, 361] on input "checkbox" at bounding box center [379, 357] width 7 height 7
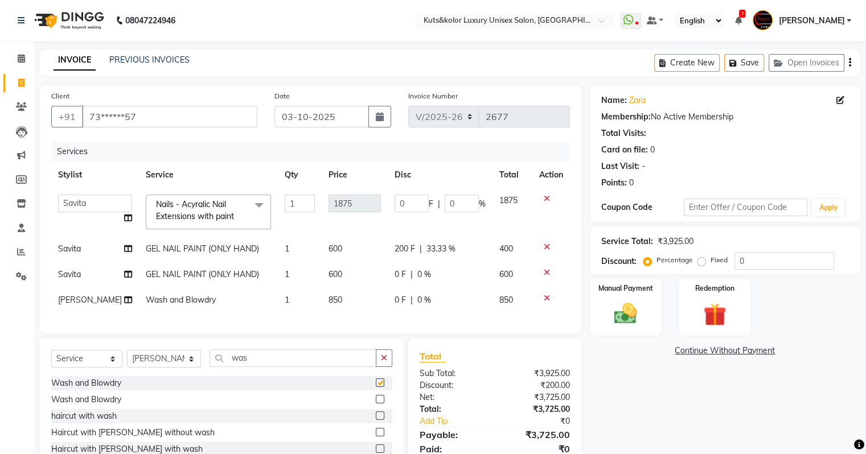
checkbox input "false"
click at [388, 300] on td "0 F | 0 %" at bounding box center [440, 300] width 105 height 26
select select "72682"
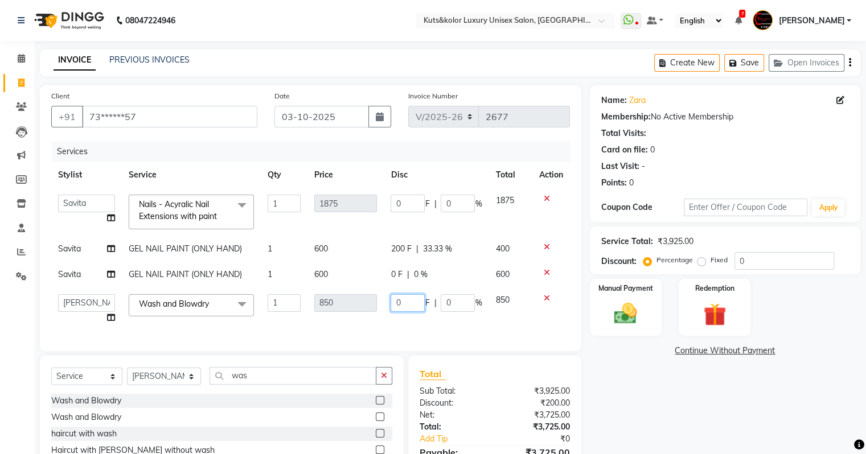
click at [413, 298] on input "0" at bounding box center [407, 303] width 34 height 18
type input "2"
type input "150"
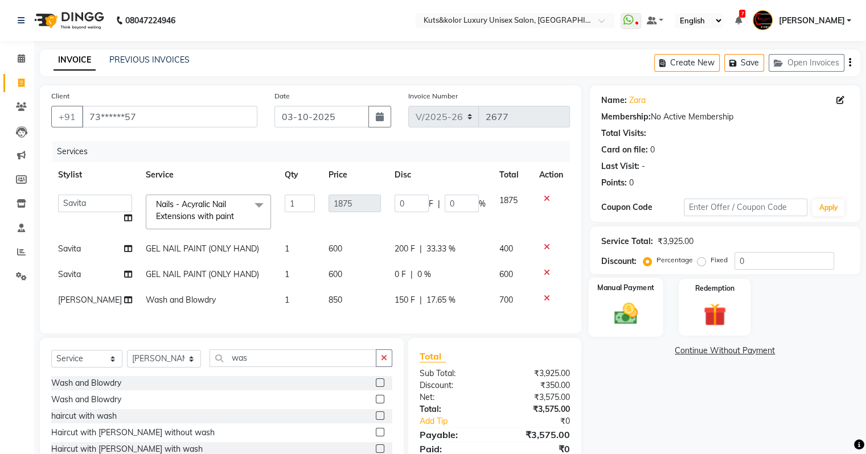
click at [611, 311] on img at bounding box center [625, 314] width 38 height 27
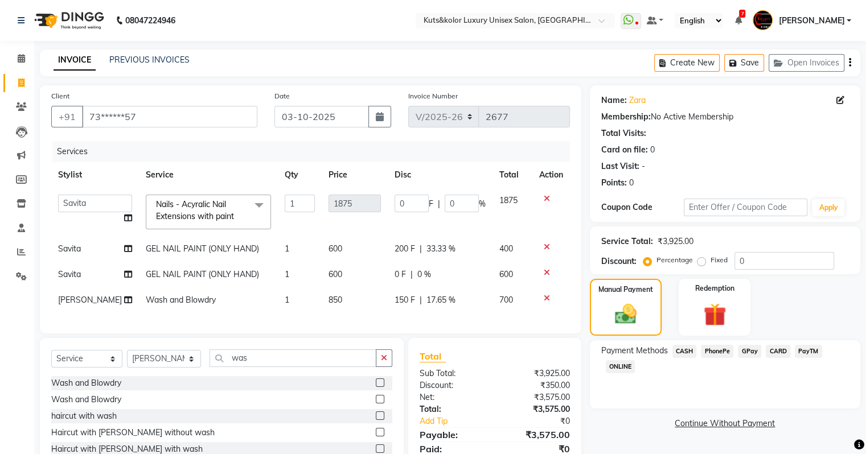
click at [670, 349] on div "CASH" at bounding box center [682, 352] width 29 height 15
click at [749, 350] on span "GPay" at bounding box center [749, 351] width 23 height 13
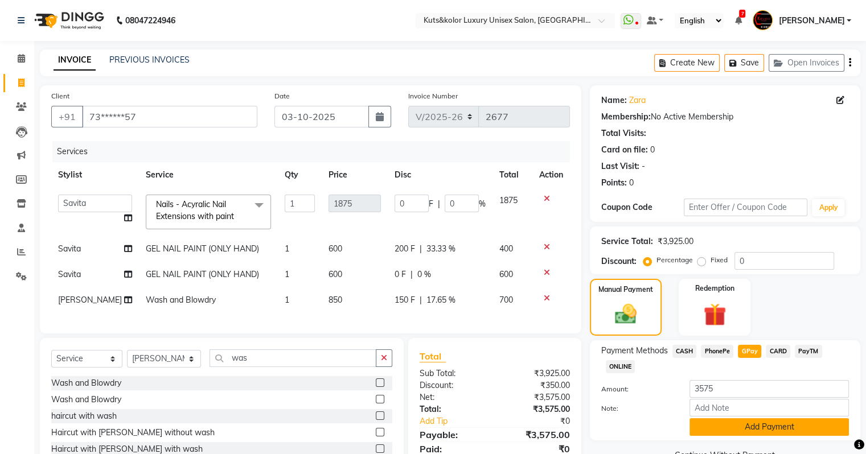
click at [746, 426] on button "Add Payment" at bounding box center [768, 427] width 159 height 18
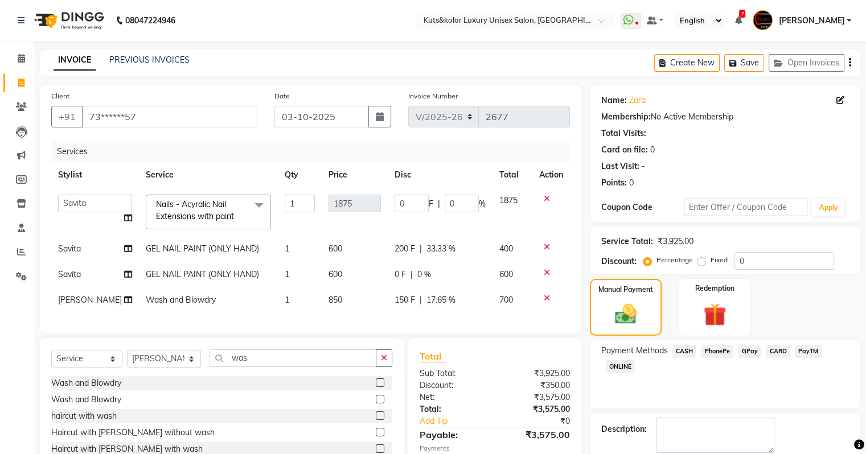
scroll to position [77, 0]
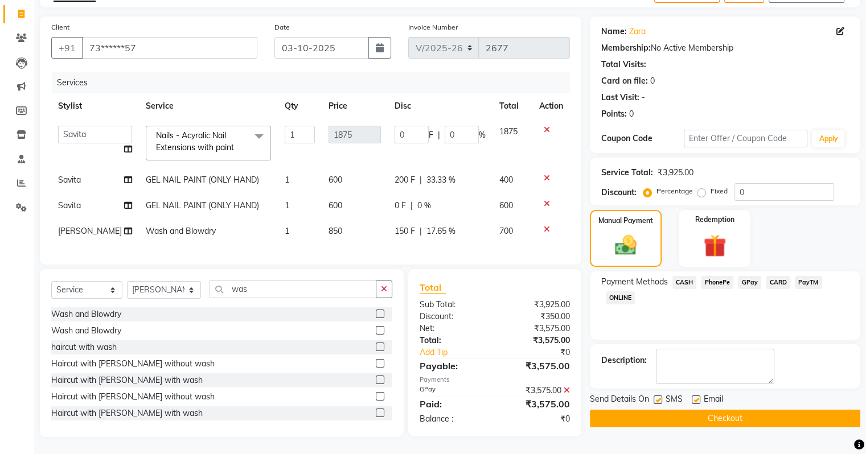
click at [653, 396] on div at bounding box center [656, 402] width 7 height 12
click at [658, 396] on label at bounding box center [657, 400] width 9 height 9
click at [658, 397] on input "checkbox" at bounding box center [656, 400] width 7 height 7
checkbox input "false"
click at [657, 412] on button "Checkout" at bounding box center [725, 419] width 270 height 18
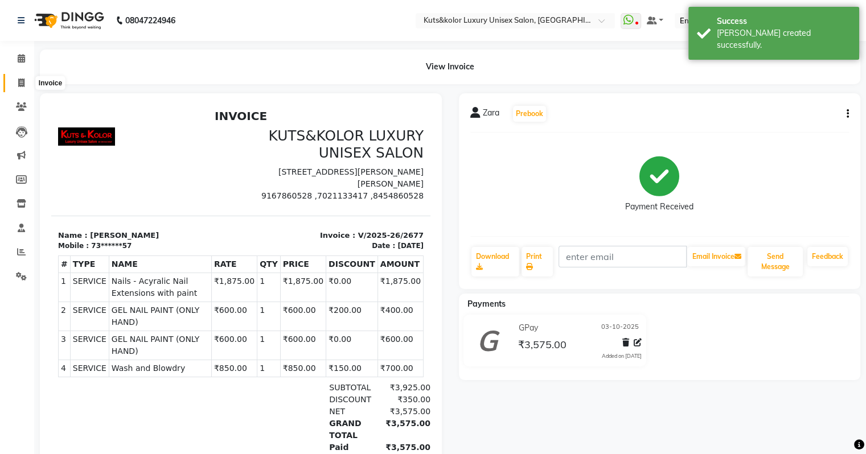
click at [24, 83] on icon at bounding box center [21, 83] width 6 height 9
select select "4172"
select select "service"
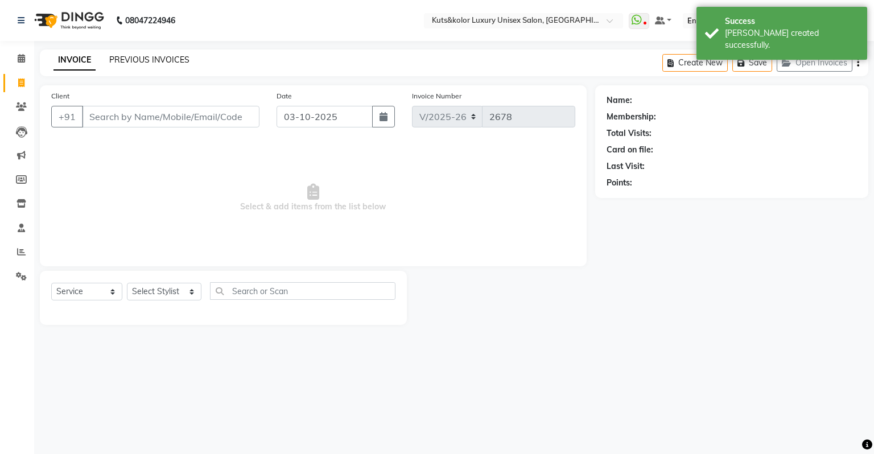
click at [158, 62] on link "PREVIOUS INVOICES" at bounding box center [149, 60] width 80 height 10
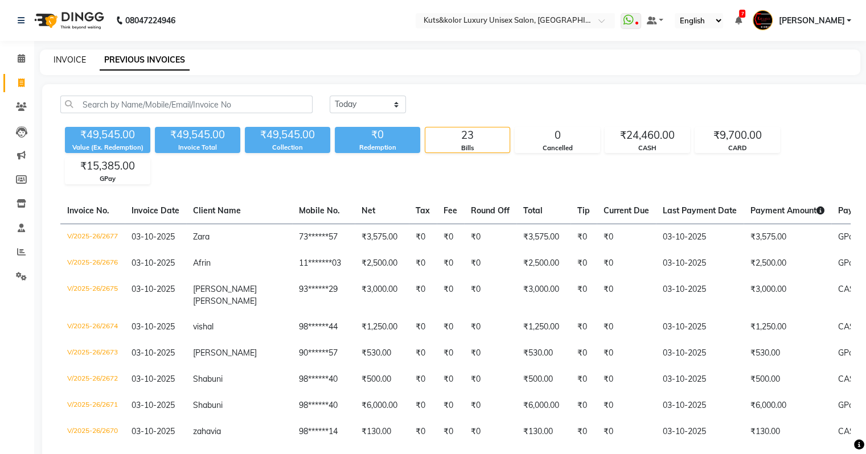
click at [59, 56] on link "INVOICE" at bounding box center [70, 60] width 32 height 10
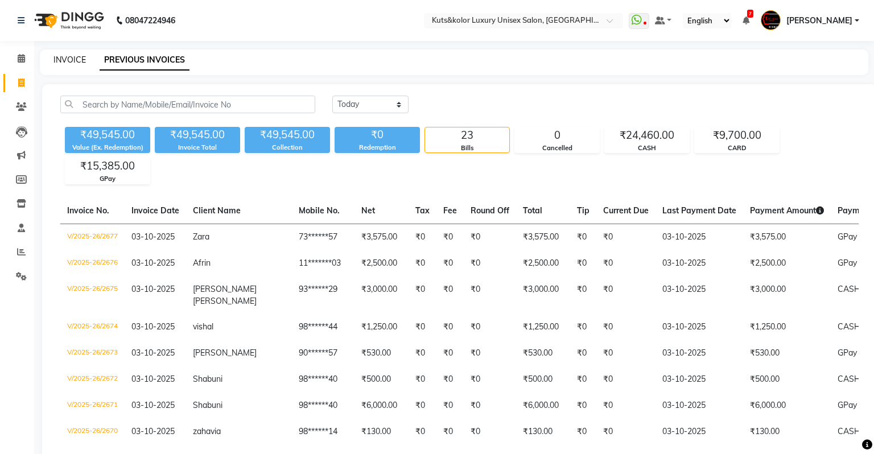
select select "4172"
select select "service"
